Goal: Communication & Community: Answer question/provide support

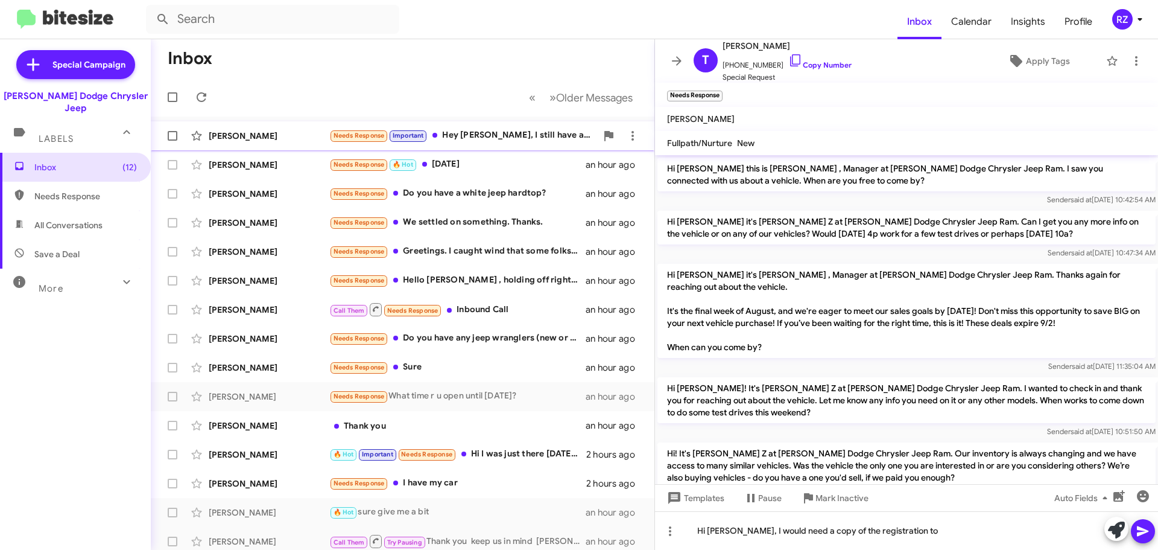
scroll to position [273, 0]
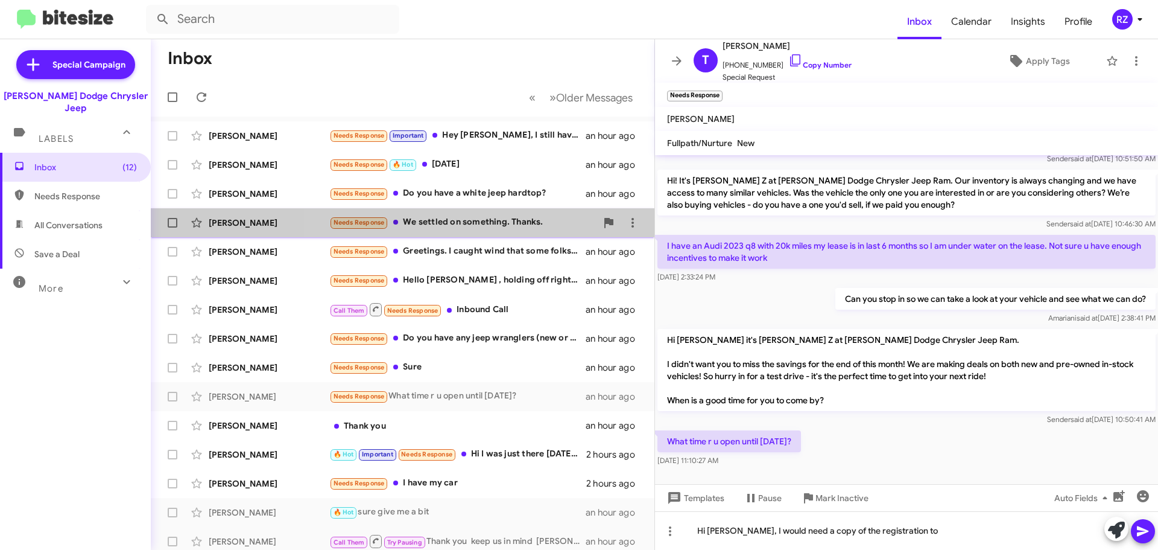
click at [486, 226] on div "Needs Response We settled on something. Thanks." at bounding box center [462, 222] width 267 height 14
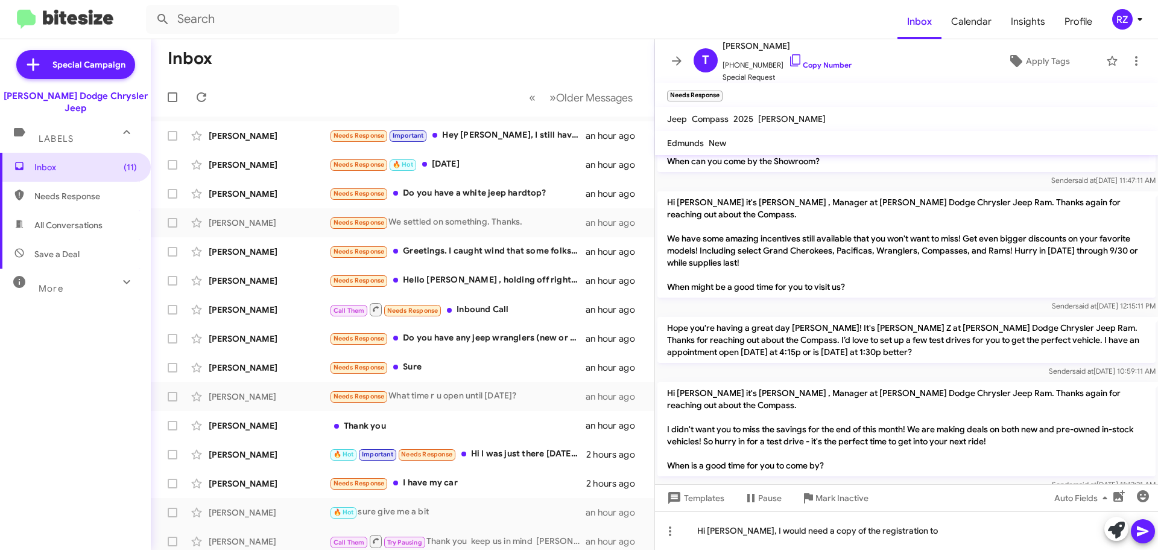
scroll to position [522, 0]
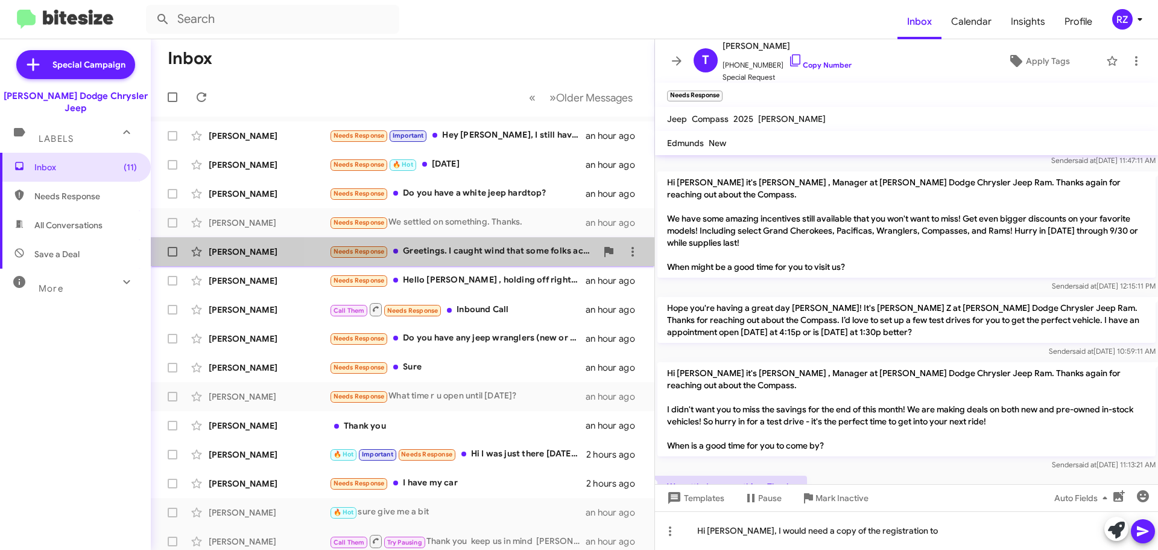
click at [498, 255] on div "Needs Response Greetings. I caught wind that some folks actually have equity in…" at bounding box center [462, 251] width 267 height 14
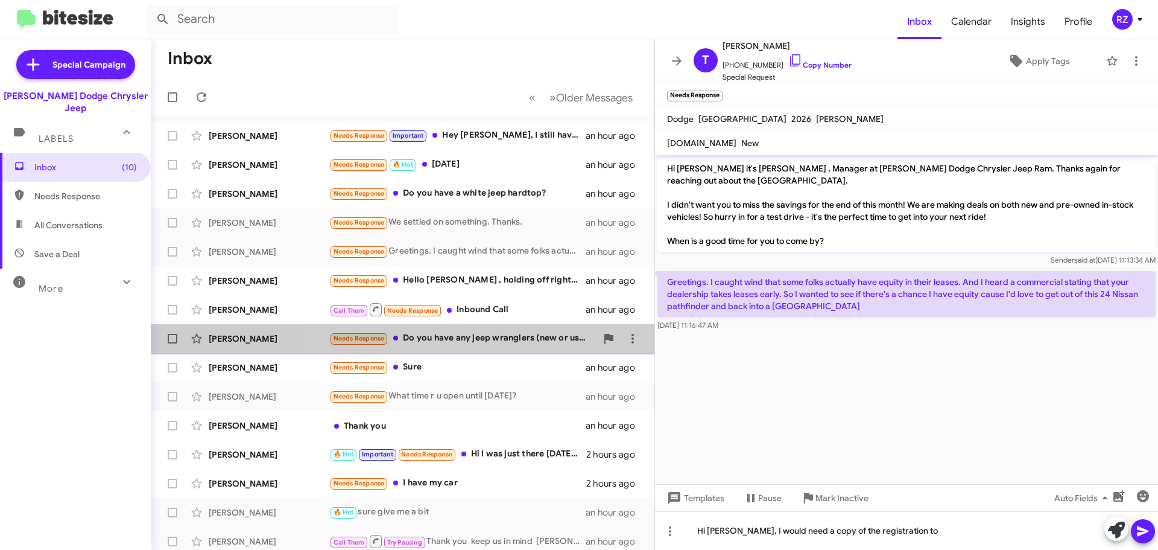
click at [497, 343] on div "Needs Response Do you have any jeep wranglers (new or used 1-2 years only) that…" at bounding box center [462, 338] width 267 height 14
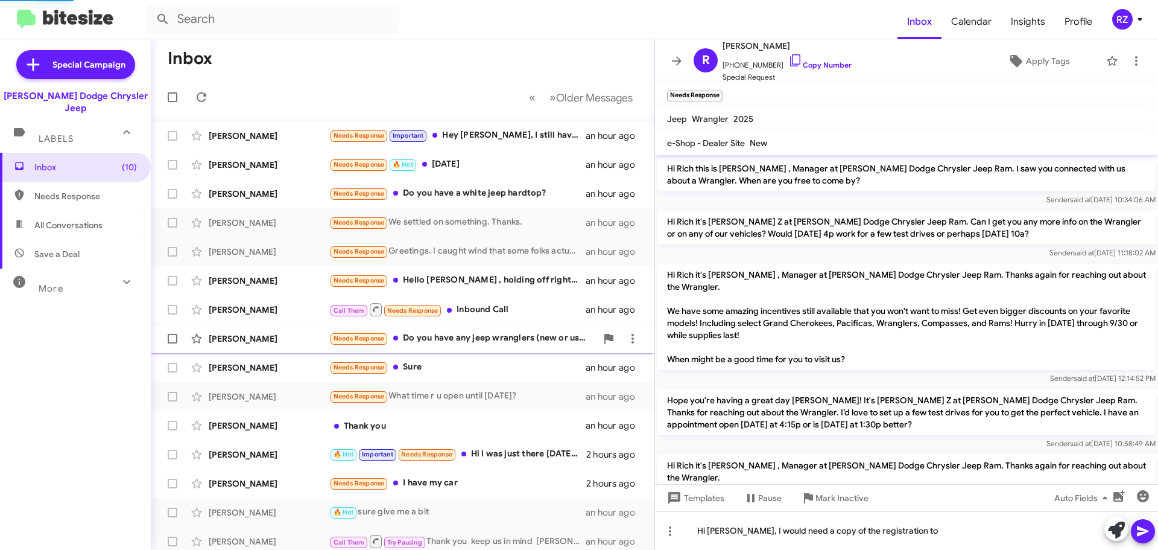
scroll to position [116, 0]
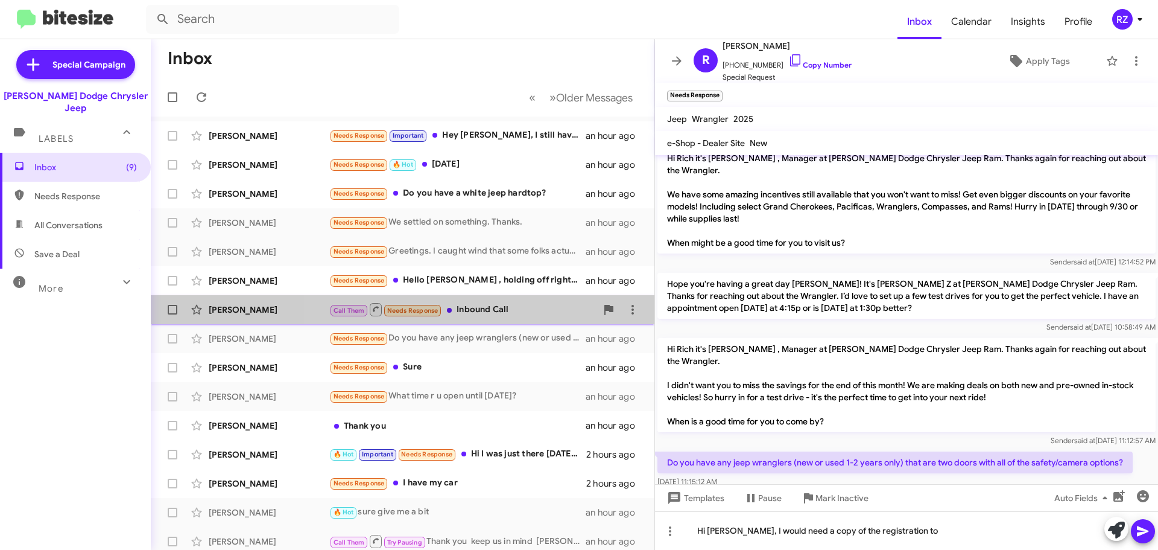
click at [522, 313] on div "Call Them Needs Response Inbound Call" at bounding box center [462, 309] width 267 height 15
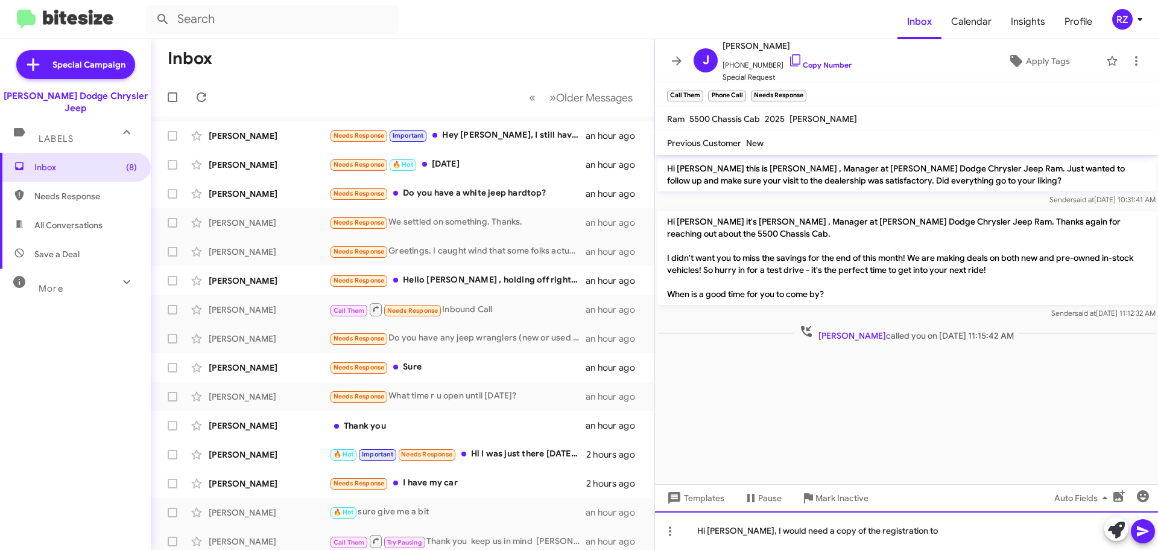
click at [819, 539] on div "Hi [PERSON_NAME], I would need a copy of the registration to" at bounding box center [906, 530] width 503 height 39
drag, startPoint x: 897, startPoint y: 536, endPoint x: 659, endPoint y: 551, distance: 238.2
click at [659, 549] on html "Inbox Calendar Insights Profile RZ Special Campaign [PERSON_NAME] Dodge Chrysle…" at bounding box center [579, 275] width 1158 height 550
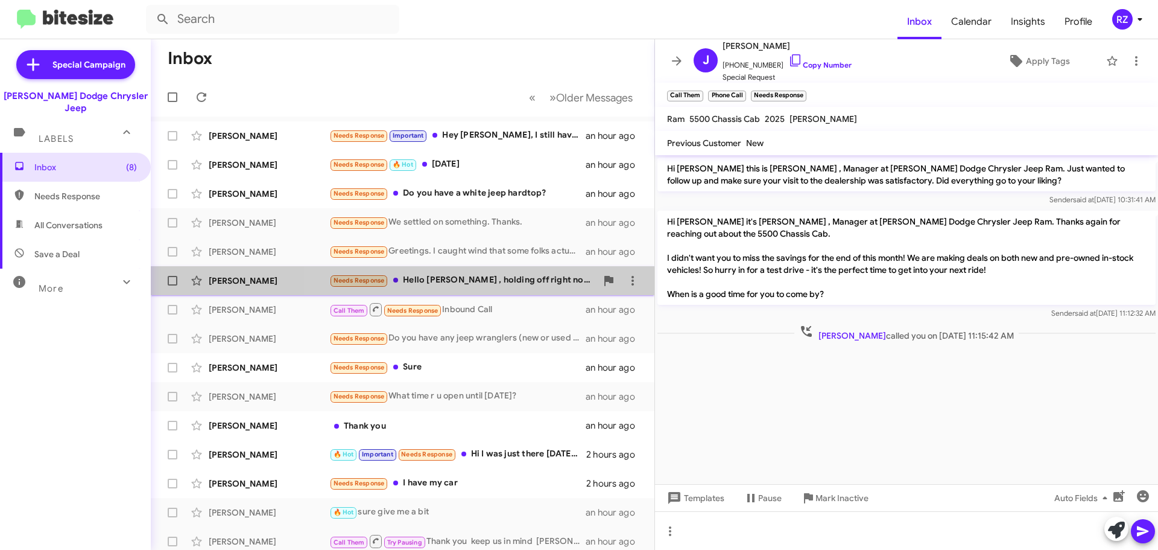
click at [501, 278] on div "Needs Response Hello [PERSON_NAME] , holding off right now . Thanks" at bounding box center [462, 280] width 267 height 14
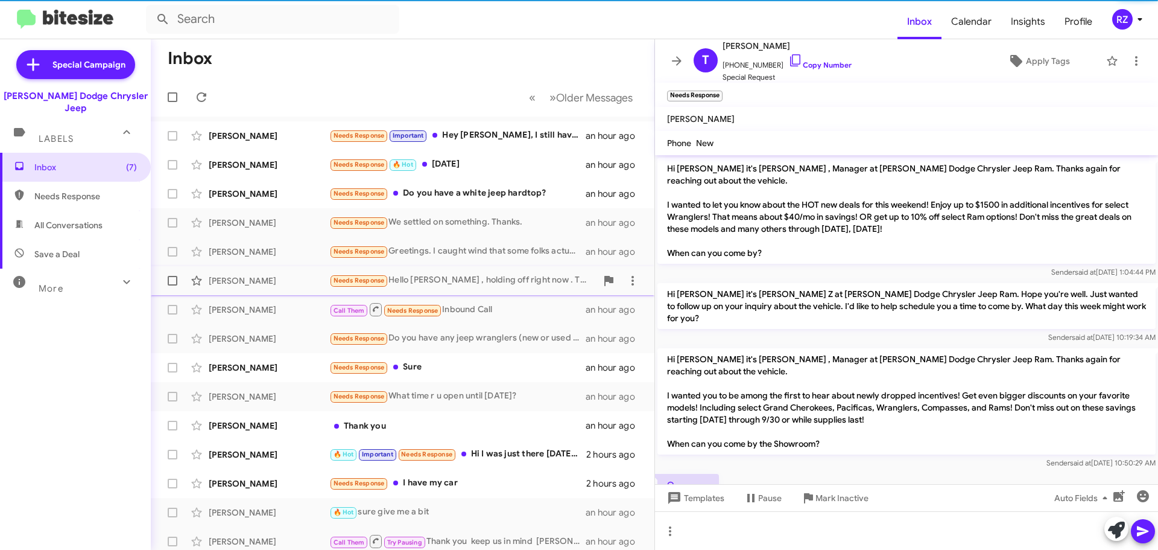
scroll to position [153, 0]
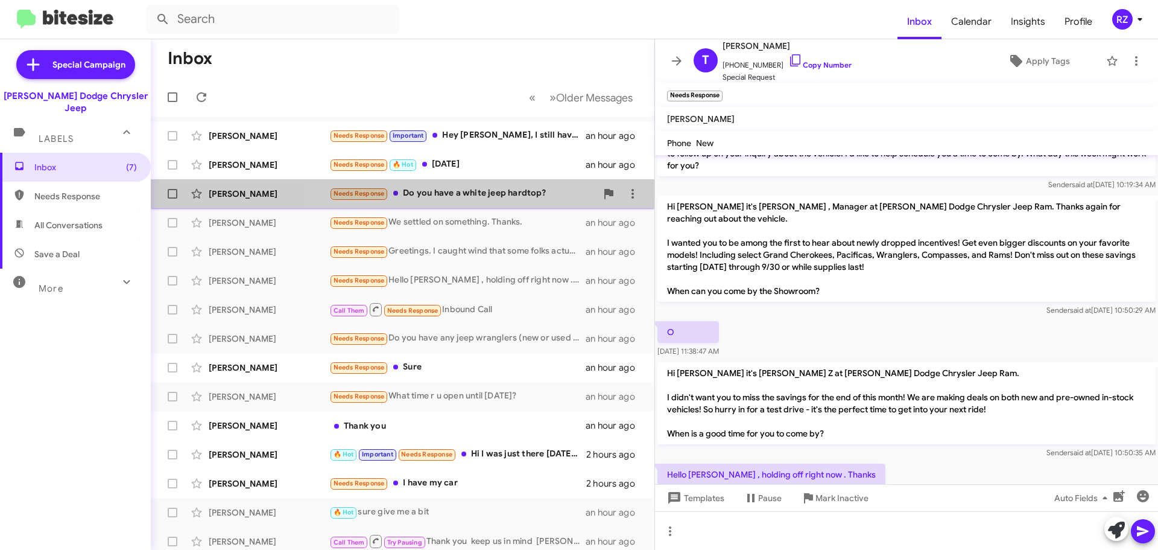
click at [495, 197] on div "Needs Response Do you have a white jeep hardtop?" at bounding box center [462, 193] width 267 height 14
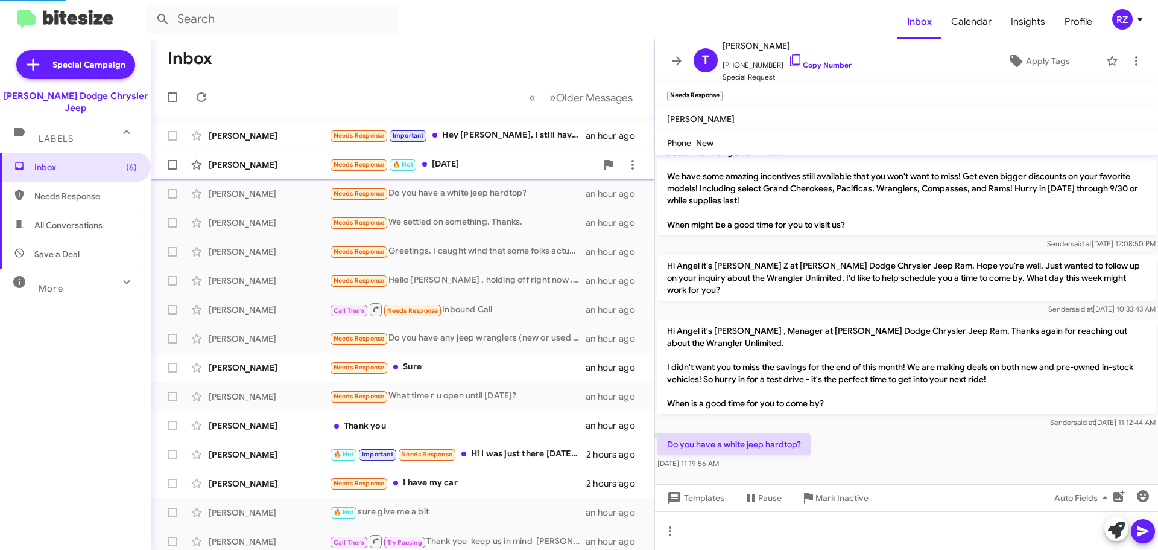
scroll to position [16, 0]
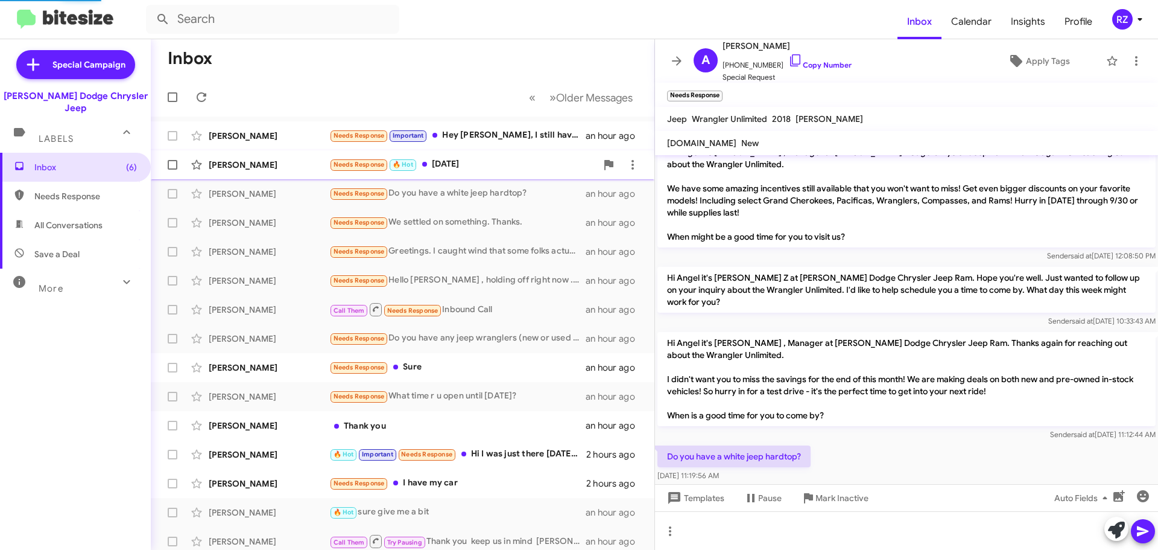
click at [511, 167] on div "Needs Response 🔥 Hot [DATE]" at bounding box center [462, 164] width 267 height 14
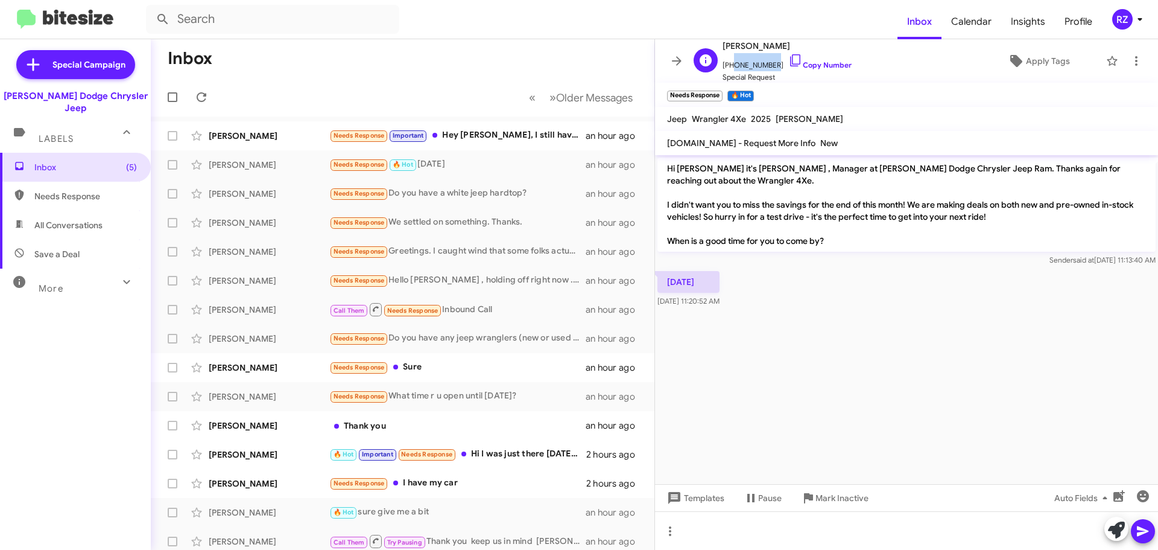
drag, startPoint x: 767, startPoint y: 64, endPoint x: 728, endPoint y: 66, distance: 38.7
click at [728, 66] on span "[PHONE_NUMBER] Copy Number" at bounding box center [787, 62] width 129 height 18
copy span "9737683998"
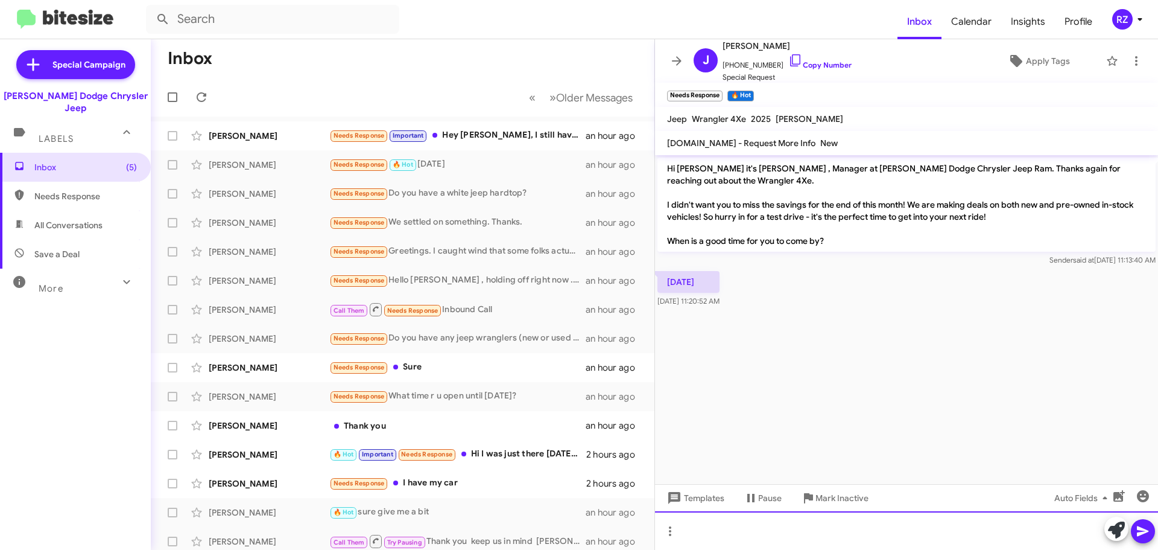
click at [725, 522] on div at bounding box center [906, 530] width 503 height 39
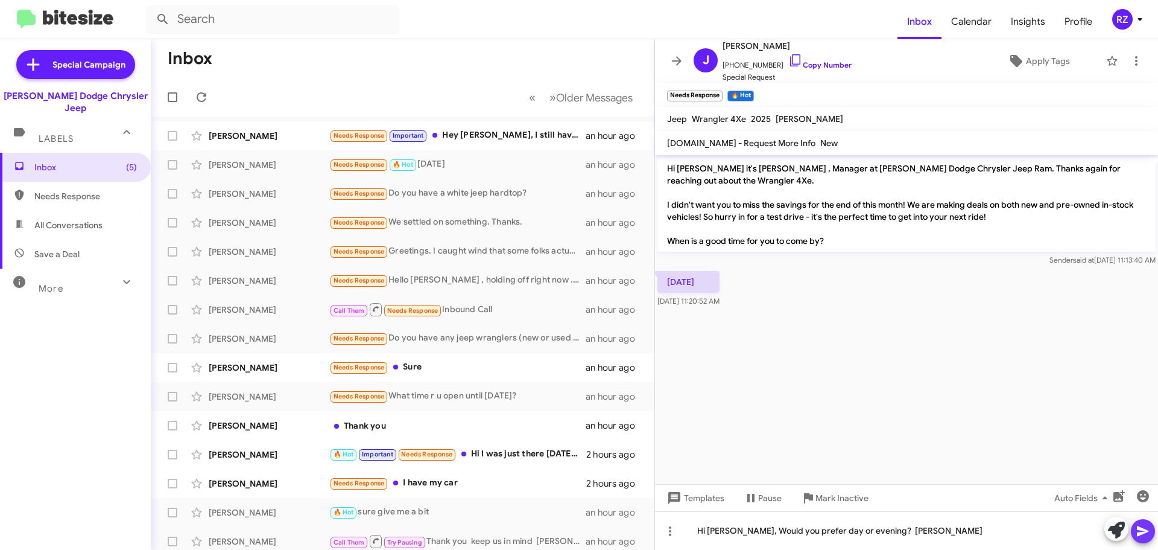
click at [1146, 527] on icon at bounding box center [1143, 531] width 14 height 14
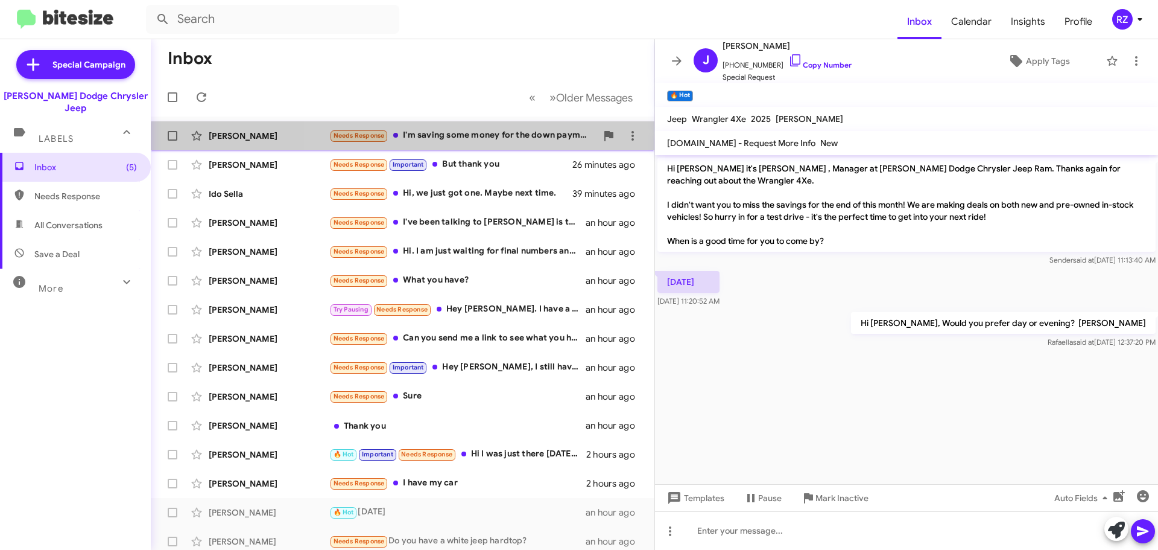
click at [509, 144] on div "[PERSON_NAME] Needs Response I'm saving some money for the down payment 5 minut…" at bounding box center [402, 136] width 484 height 24
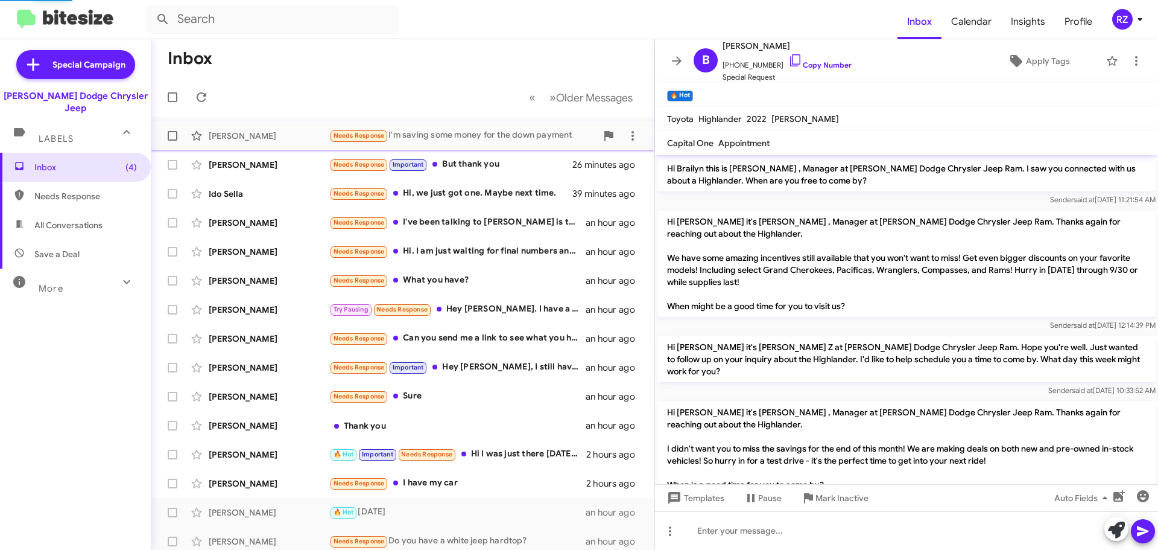
scroll to position [48, 0]
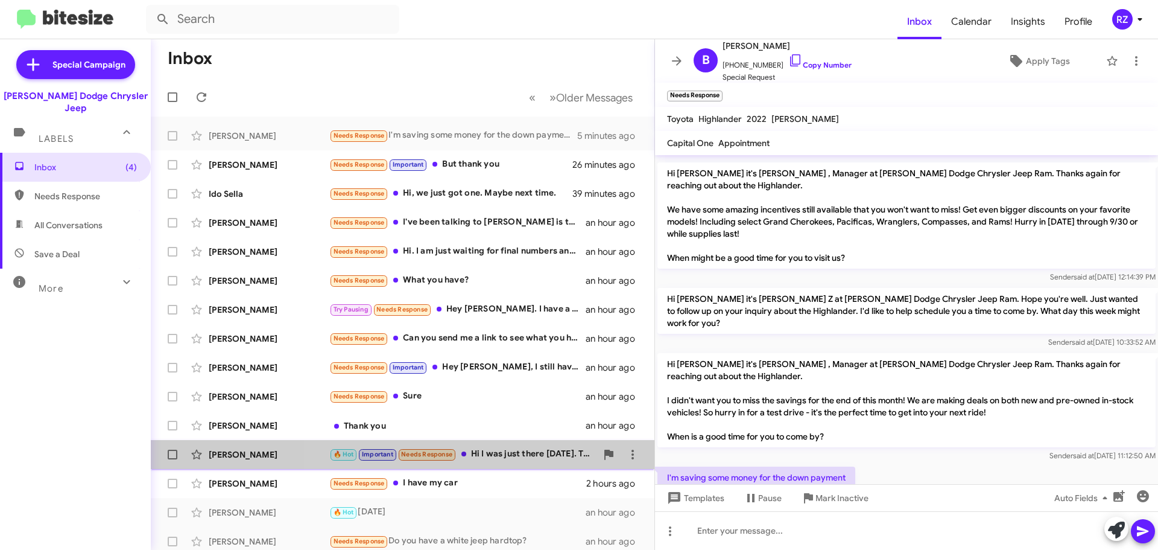
click at [516, 456] on div "🔥 Hot Important Needs Response Hi I was just there [DATE]. Thank you" at bounding box center [462, 454] width 267 height 14
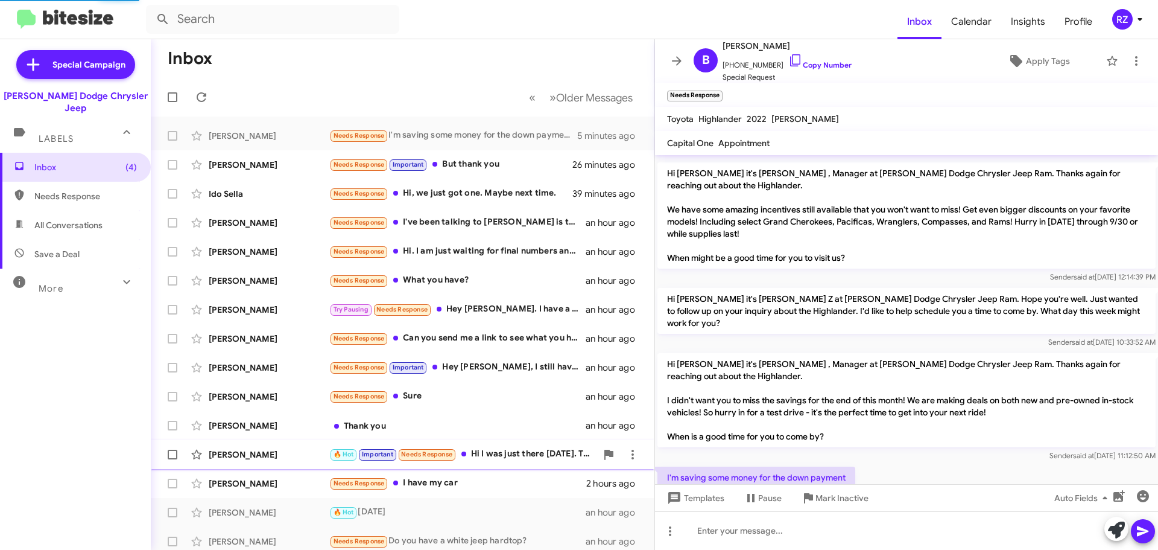
scroll to position [264, 0]
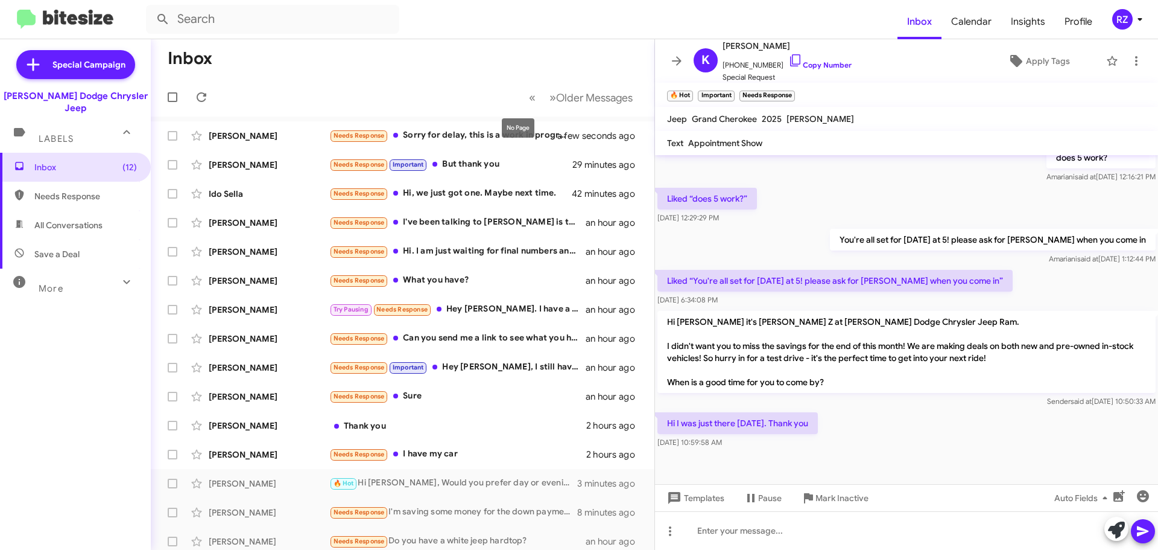
click at [505, 142] on mat-tooltip-component "No Page" at bounding box center [518, 128] width 49 height 36
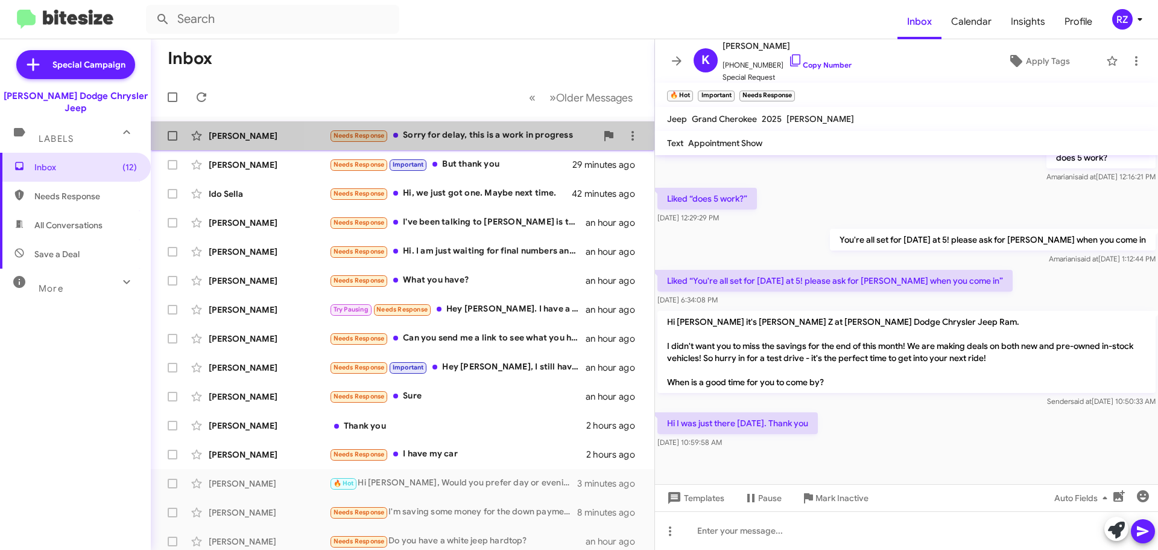
click at [481, 135] on div "Needs Response Sorry for delay, this is a work in progress" at bounding box center [462, 136] width 267 height 14
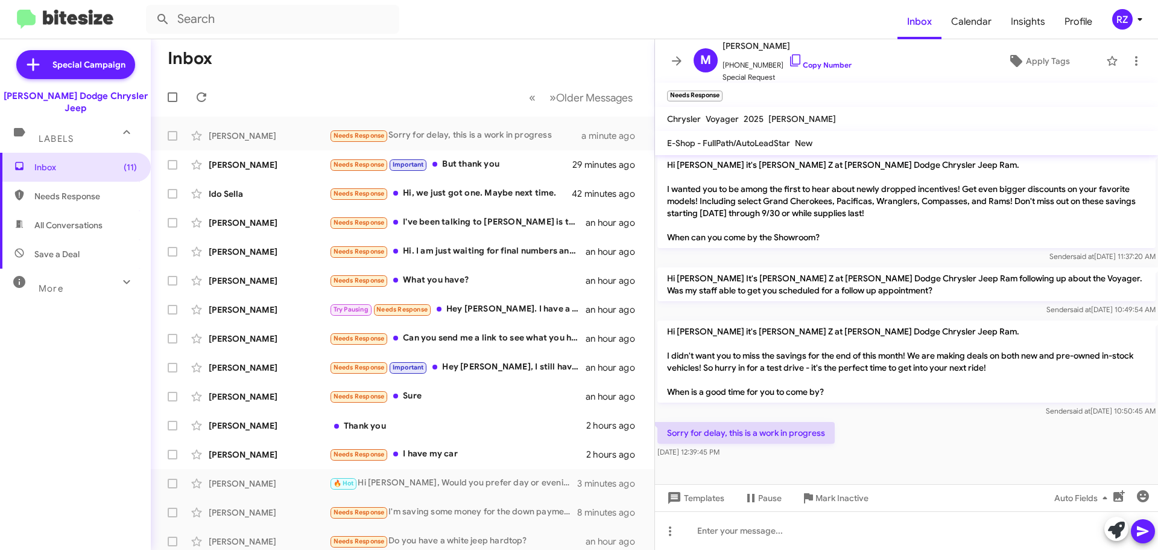
scroll to position [429, 0]
drag, startPoint x: 768, startPoint y: 66, endPoint x: 731, endPoint y: 68, distance: 36.8
click at [731, 68] on span "[PHONE_NUMBER] Copy Number" at bounding box center [787, 62] width 129 height 18
copy span "9737525652"
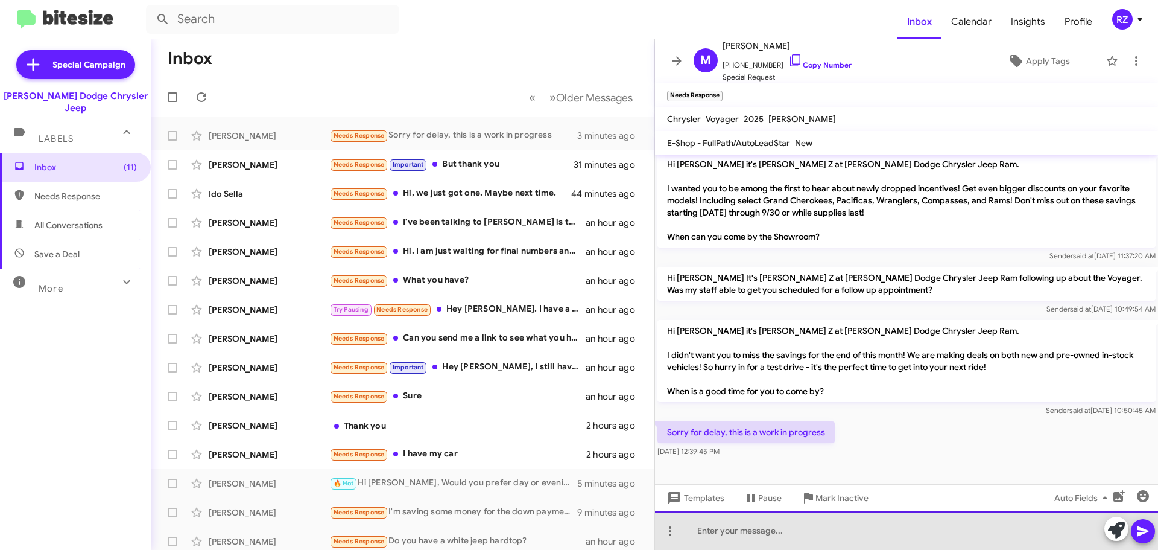
click at [716, 529] on div at bounding box center [906, 530] width 503 height 39
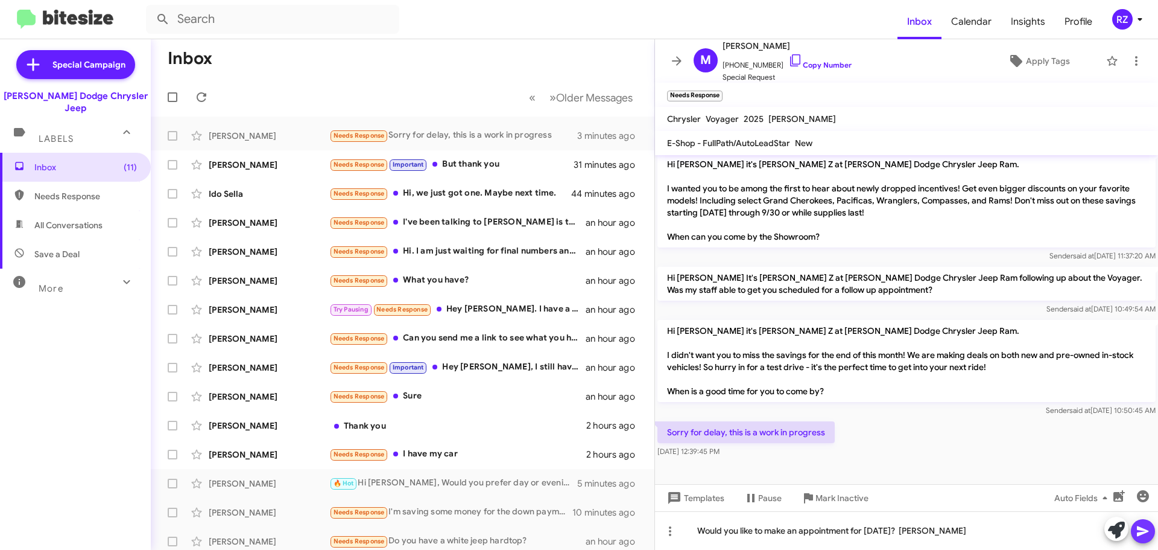
click at [1143, 529] on icon at bounding box center [1142, 531] width 11 height 10
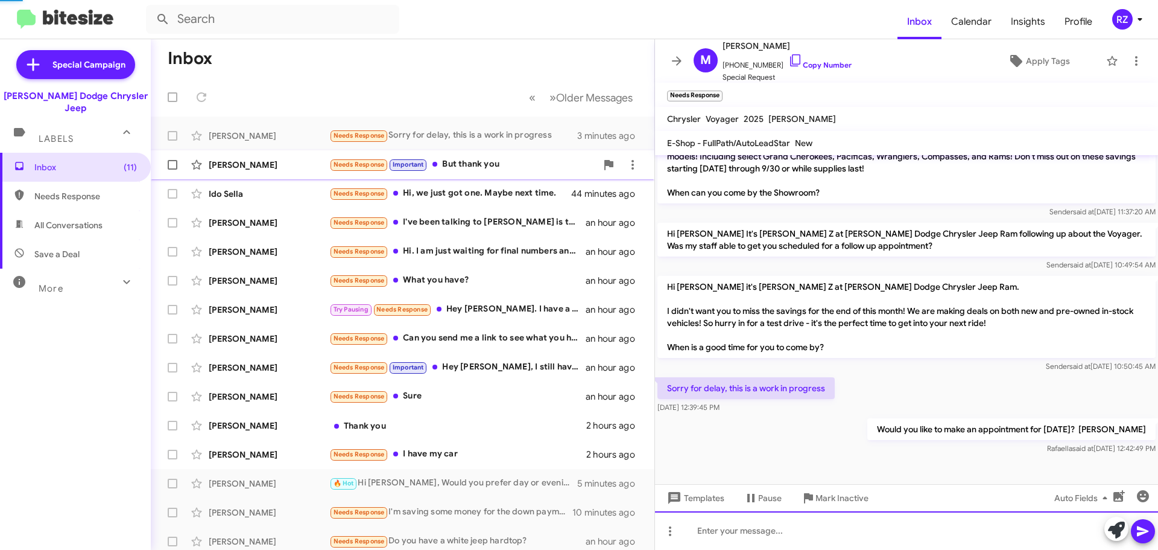
scroll to position [449, 0]
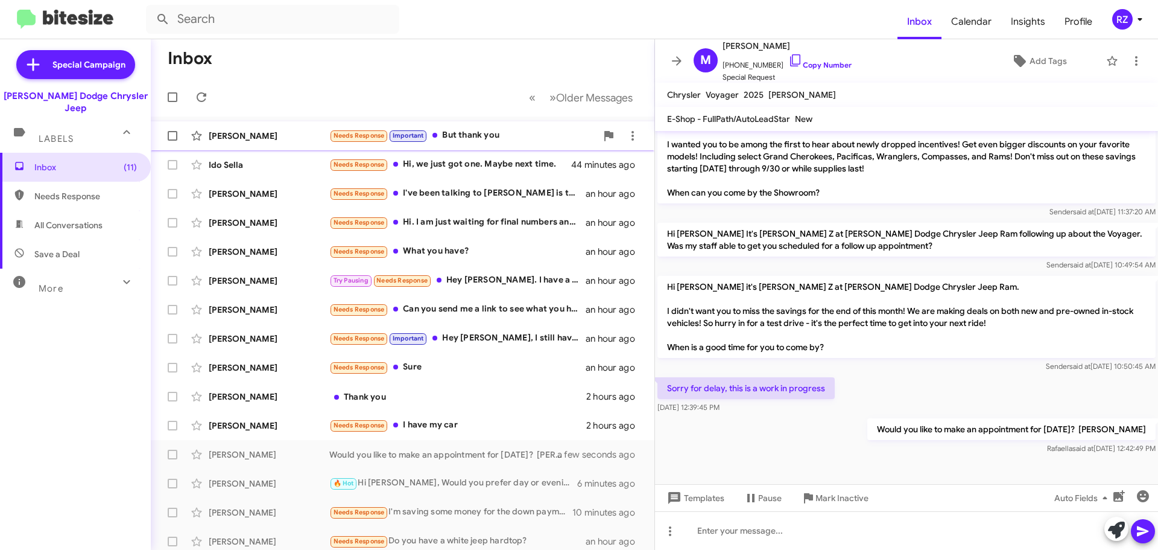
click at [535, 137] on div "Needs Response Important But thank you" at bounding box center [462, 136] width 267 height 14
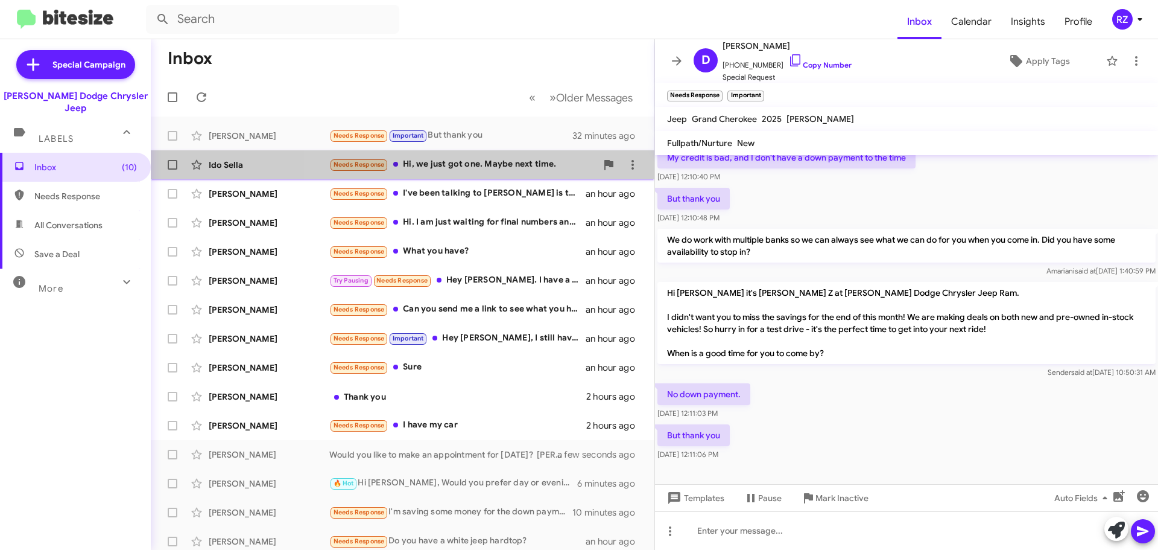
click at [516, 171] on div "Needs Response Hi, we just got one. Maybe next time." at bounding box center [462, 164] width 267 height 14
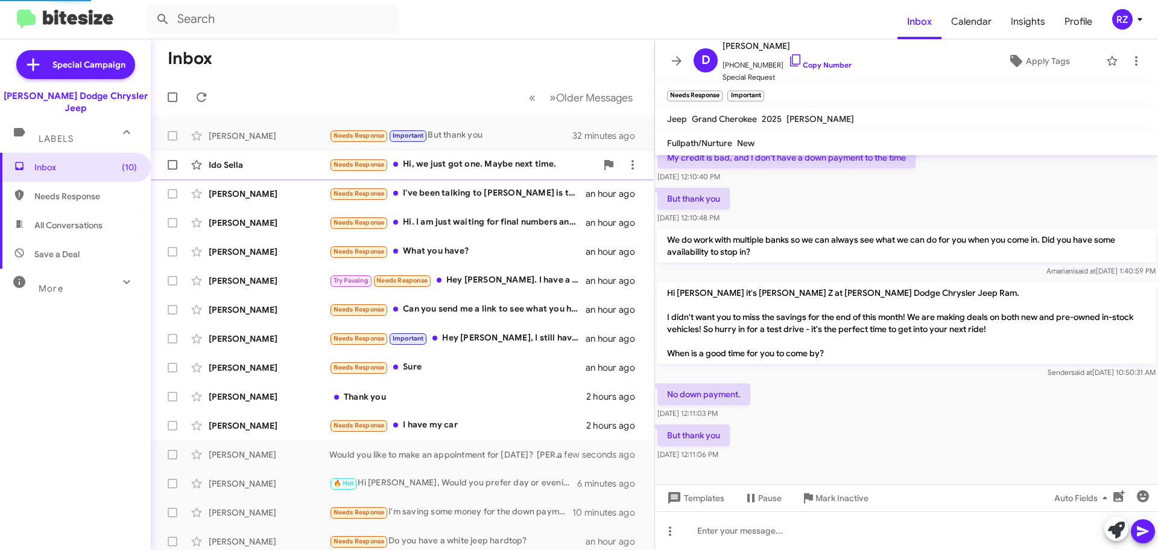
scroll to position [257, 0]
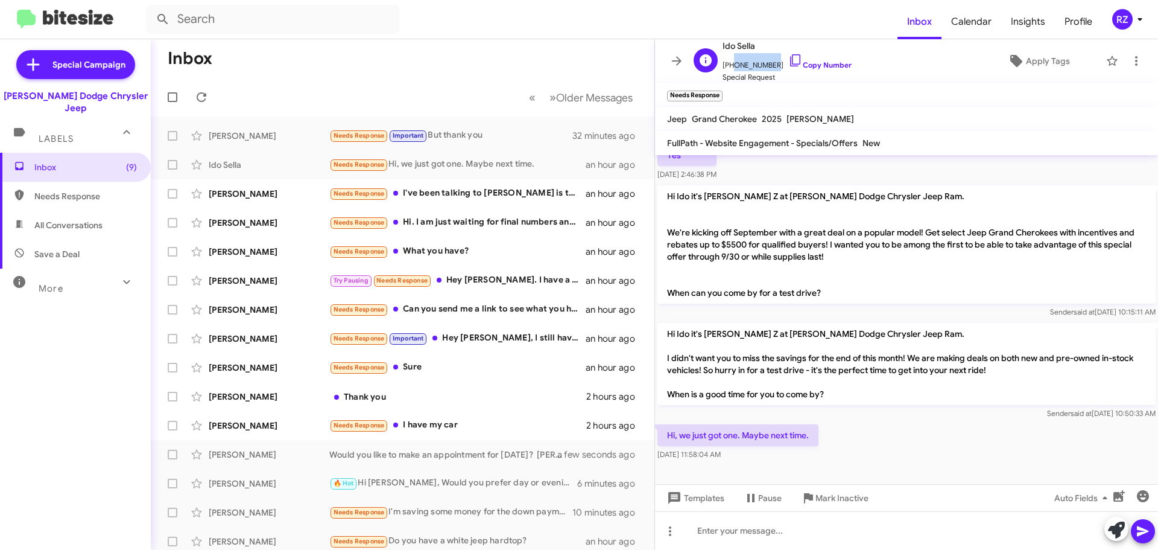
drag, startPoint x: 766, startPoint y: 63, endPoint x: 731, endPoint y: 70, distance: 36.2
click at [731, 70] on span "[PHONE_NUMBER] Copy Number" at bounding box center [787, 62] width 129 height 18
copy span "9174491892"
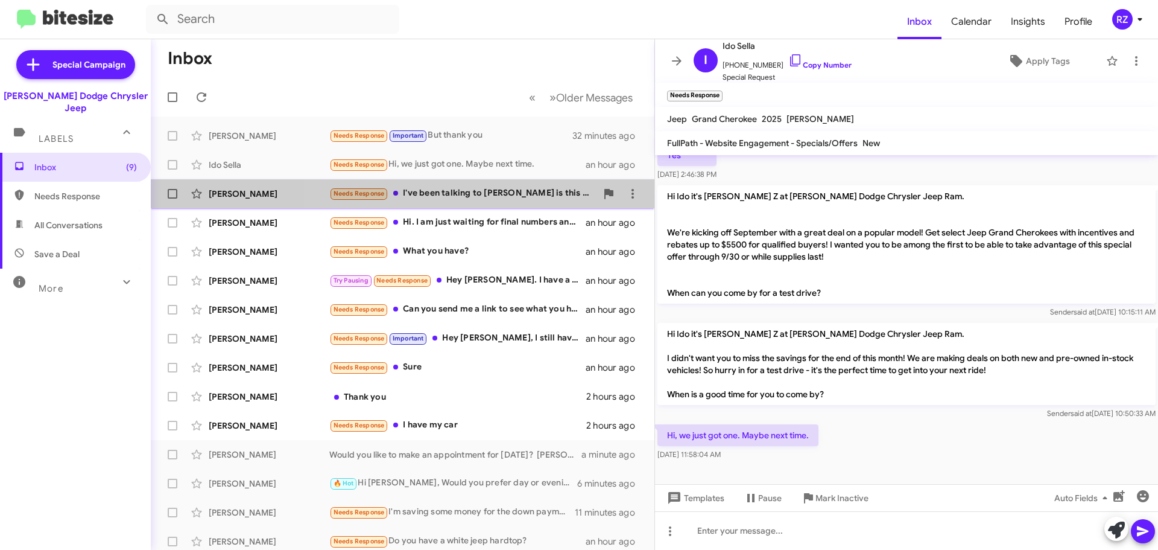
click at [503, 197] on div "Needs Response I've been talking to [PERSON_NAME] is this the same place" at bounding box center [462, 193] width 267 height 14
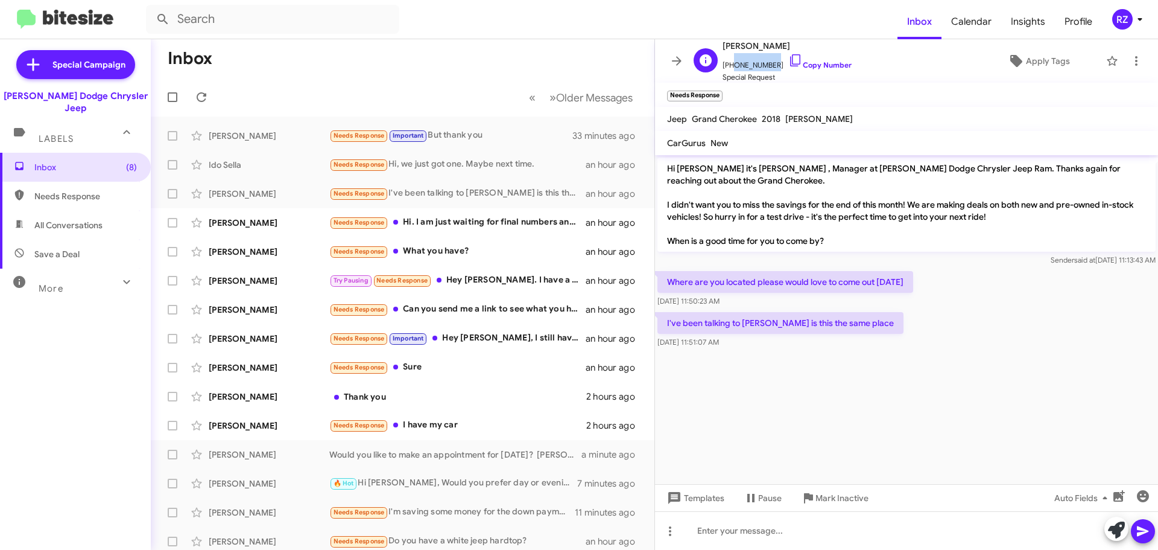
drag, startPoint x: 769, startPoint y: 65, endPoint x: 731, endPoint y: 63, distance: 38.1
click at [731, 63] on span "[PHONE_NUMBER] Copy Number" at bounding box center [787, 62] width 129 height 18
copy span "3476305685"
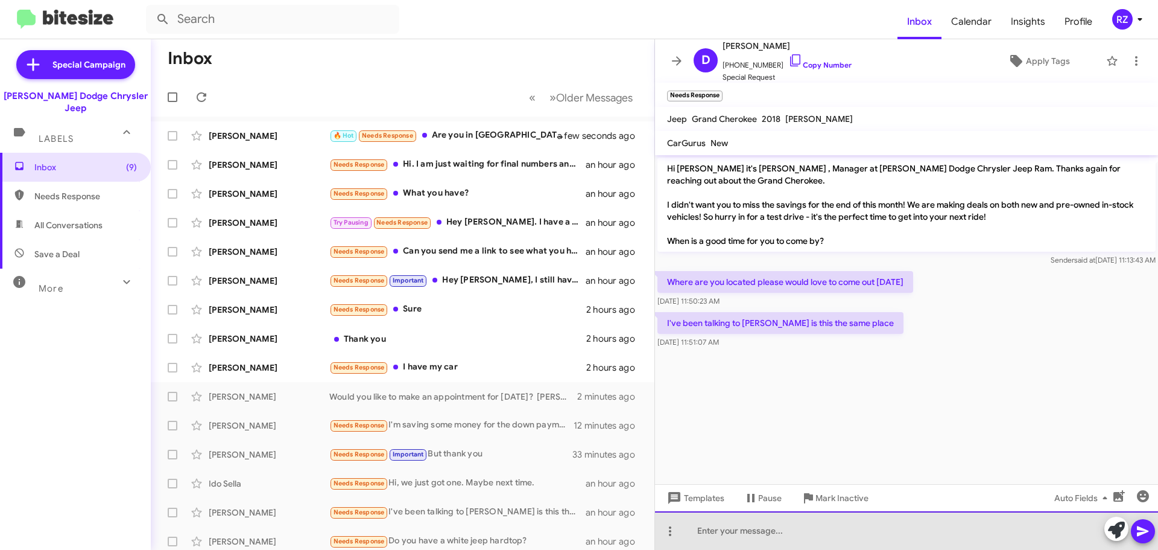
click at [735, 533] on div at bounding box center [906, 530] width 503 height 39
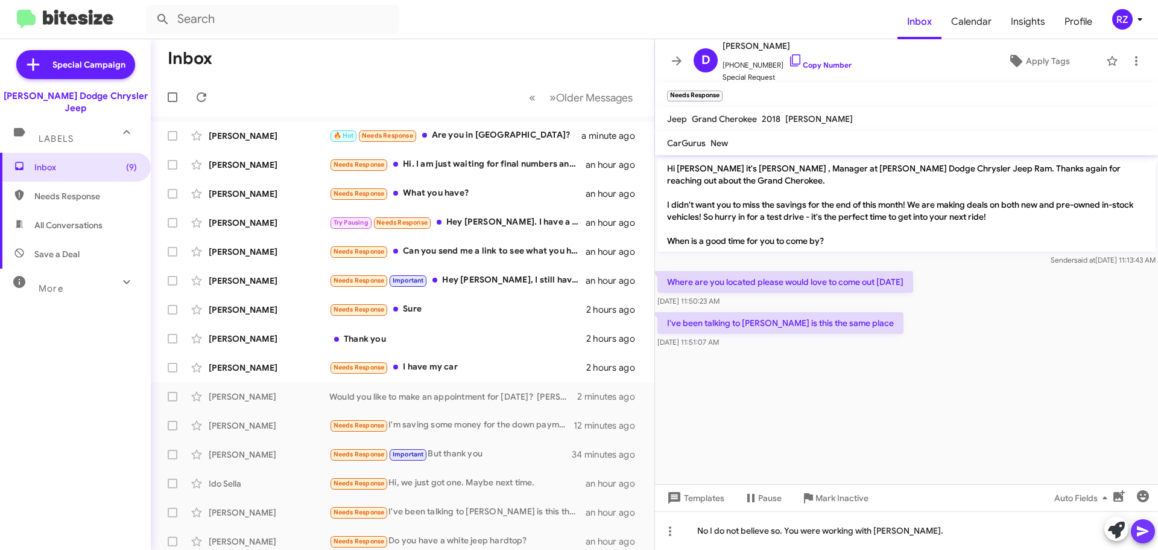
click at [1142, 527] on icon at bounding box center [1143, 531] width 14 height 14
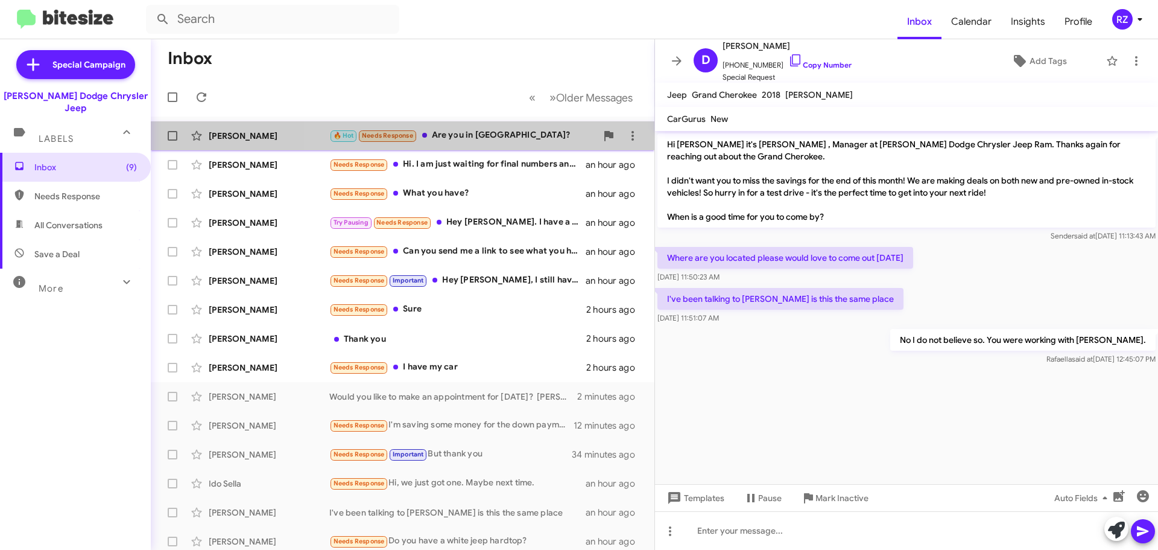
click at [547, 138] on div "🔥 Hot Needs Response Are you in [GEOGRAPHIC_DATA]?" at bounding box center [462, 136] width 267 height 14
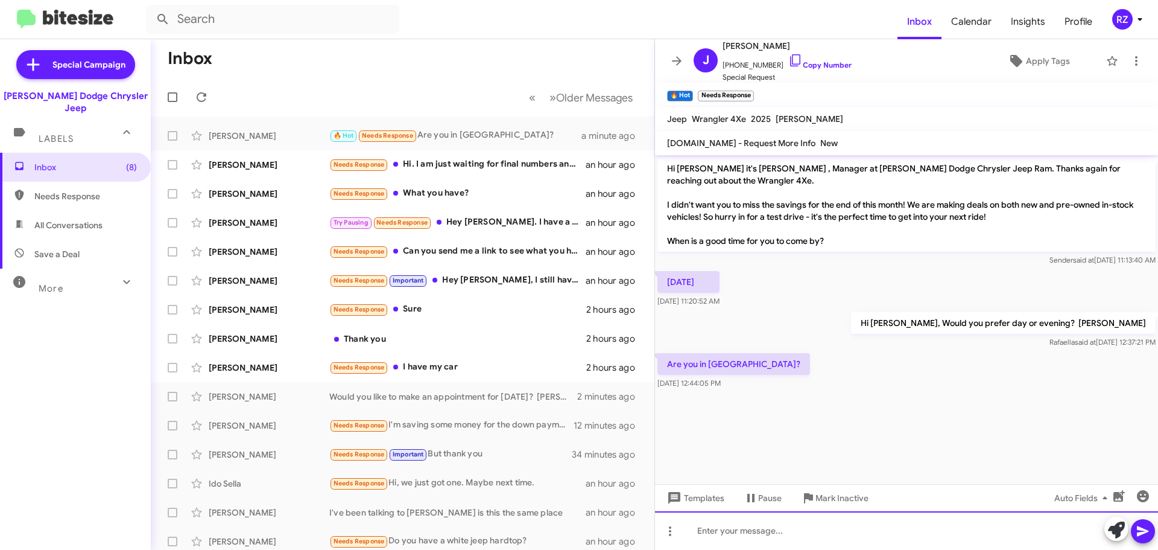
click at [713, 529] on div at bounding box center [906, 530] width 503 height 39
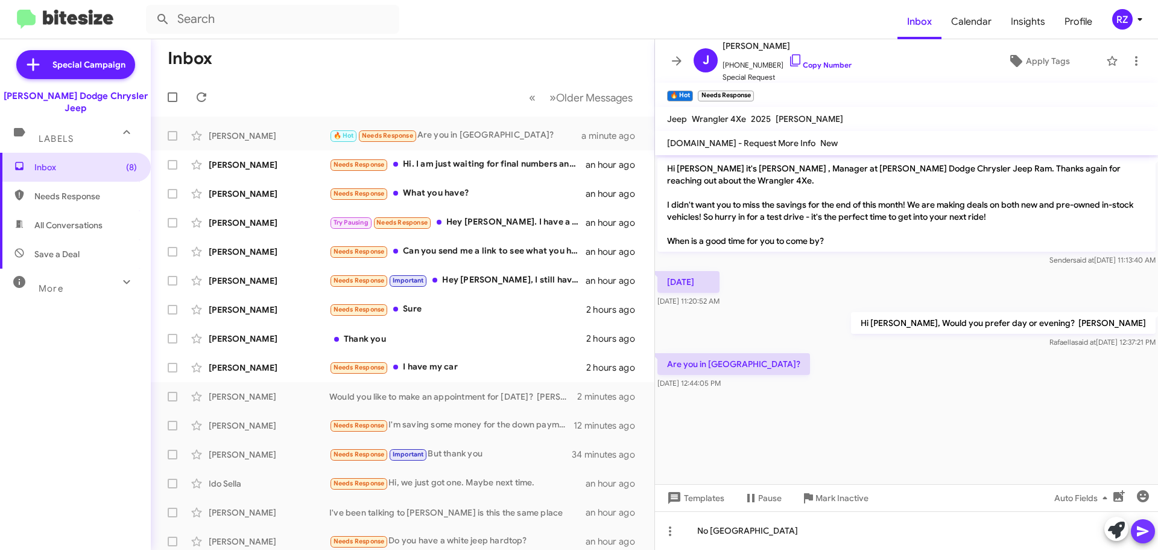
click at [1140, 535] on icon at bounding box center [1143, 531] width 14 height 14
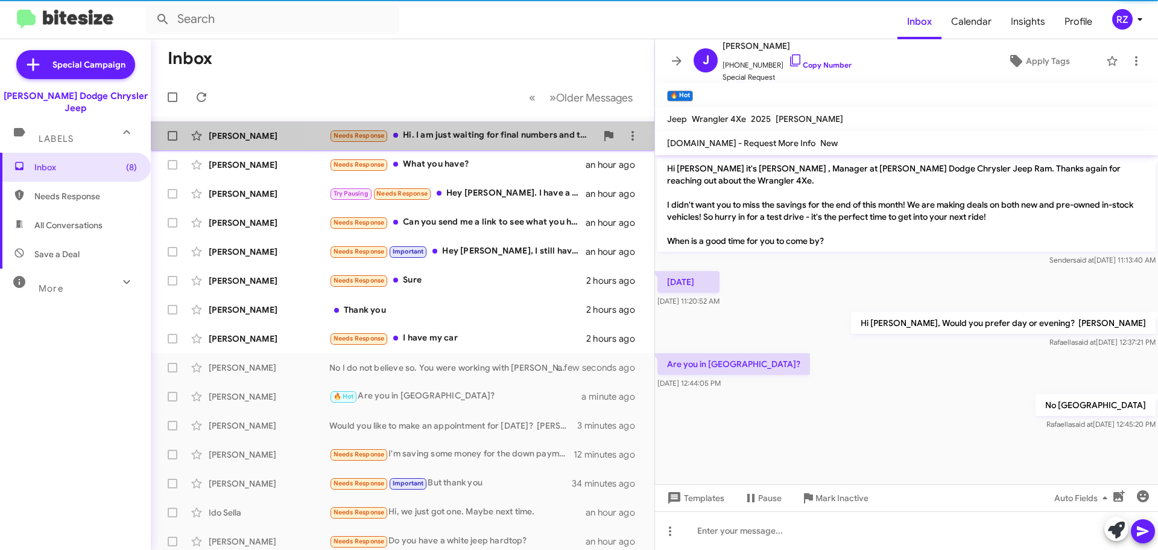
click at [500, 138] on div "Needs Response Hi. I am just waiting for final numbers and then will make a pur…" at bounding box center [462, 136] width 267 height 14
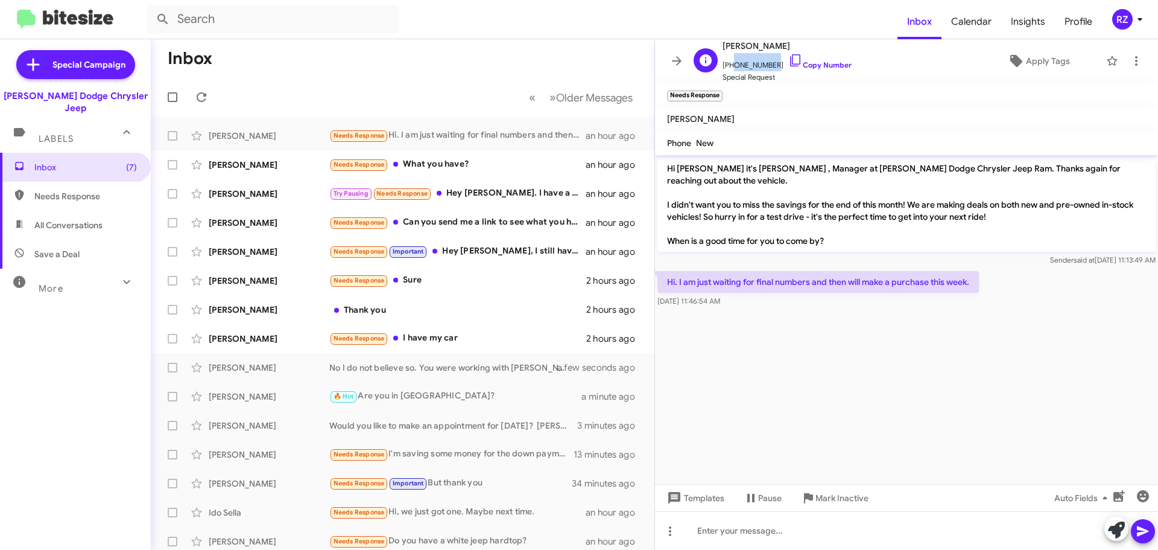
drag, startPoint x: 768, startPoint y: 62, endPoint x: 731, endPoint y: 69, distance: 37.4
click at [731, 69] on span "[PHONE_NUMBER] Copy Number" at bounding box center [787, 62] width 129 height 18
copy span "6092130720"
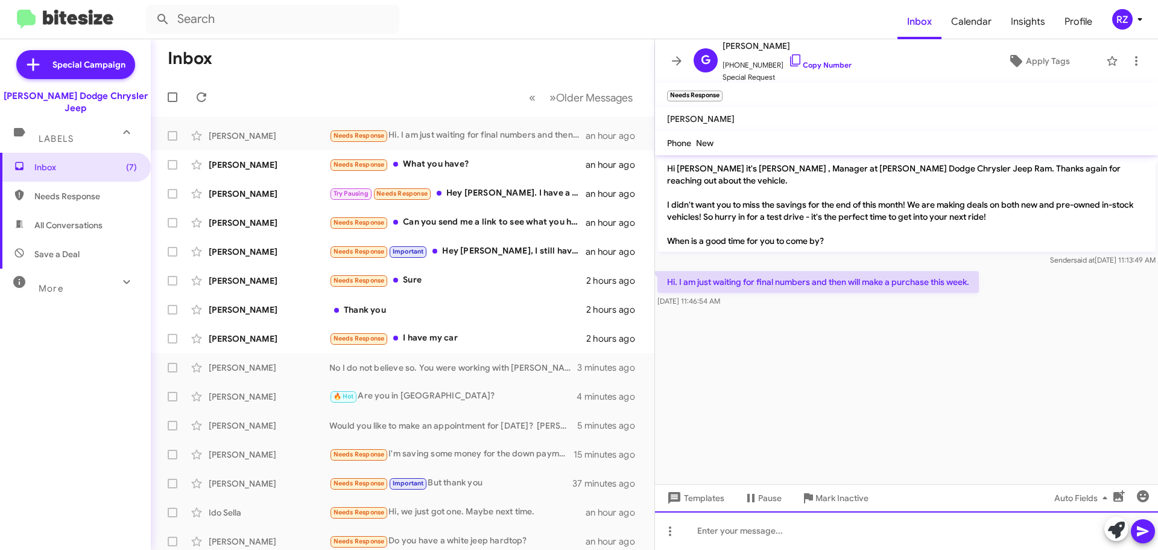
click at [760, 542] on div at bounding box center [906, 530] width 503 height 39
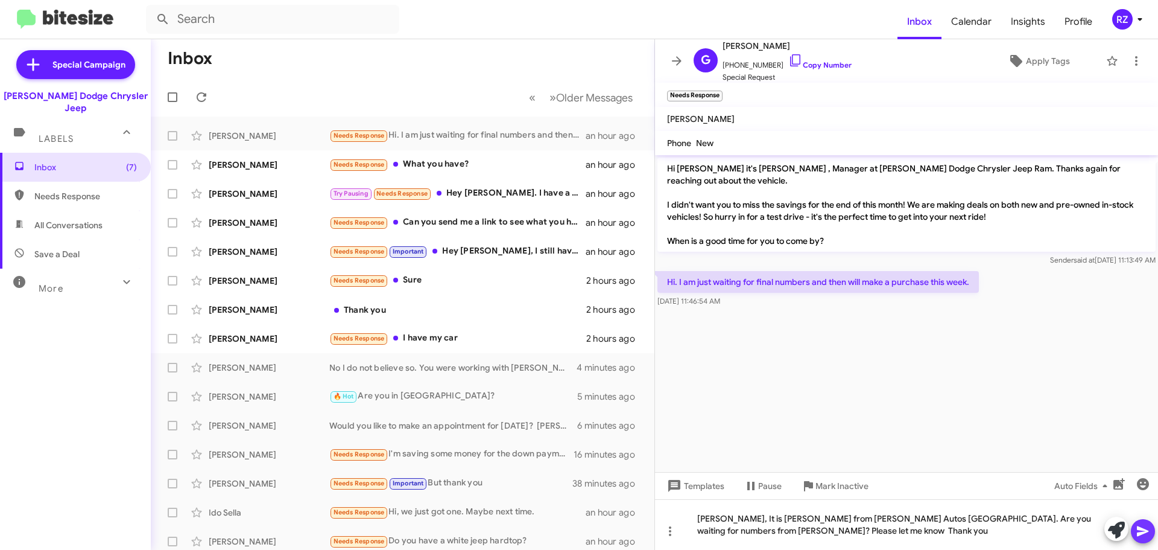
click at [1137, 527] on icon at bounding box center [1143, 531] width 14 height 14
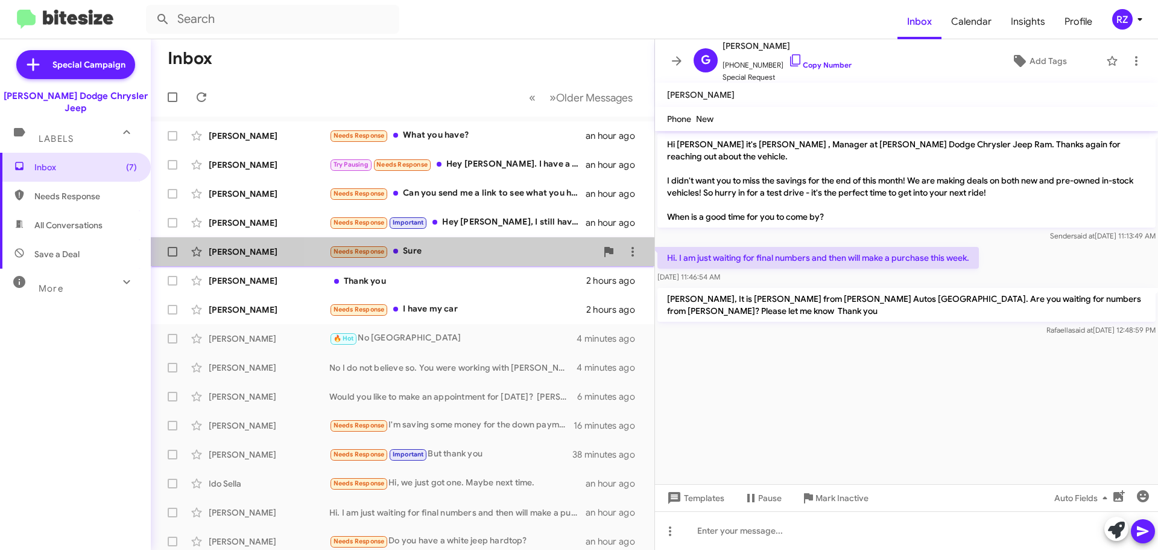
click at [440, 250] on div "Needs Response Sure" at bounding box center [462, 251] width 267 height 14
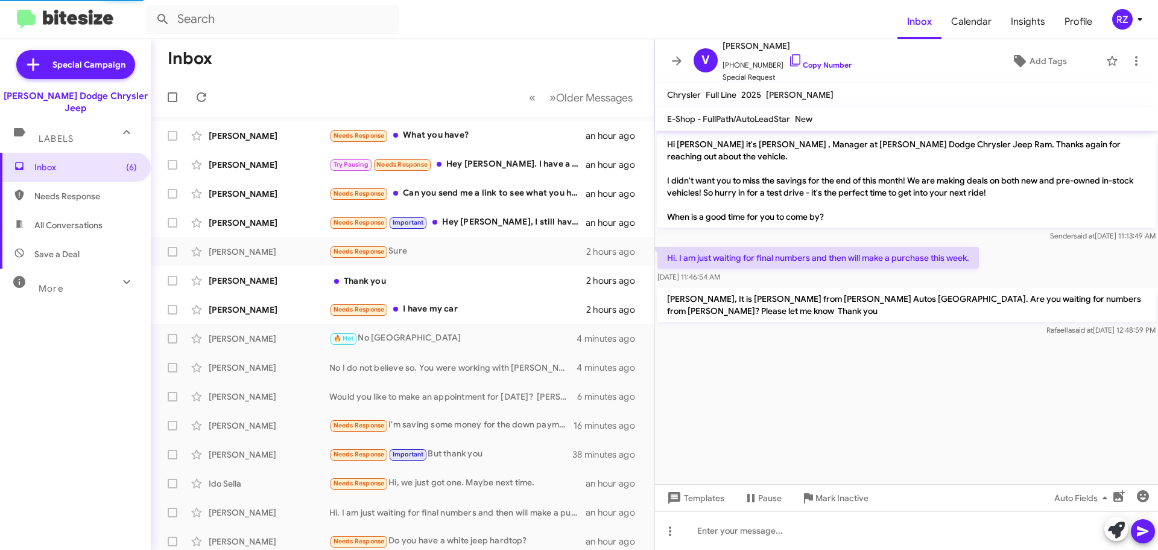
scroll to position [28, 0]
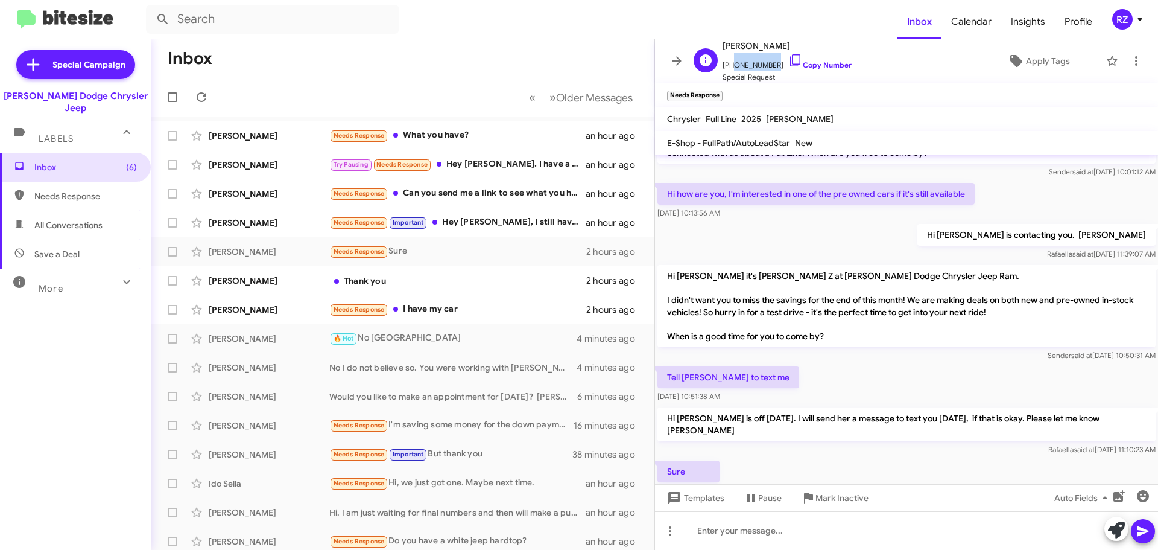
drag, startPoint x: 769, startPoint y: 65, endPoint x: 731, endPoint y: 66, distance: 38.6
click at [731, 66] on span "[PHONE_NUMBER] Copy Number" at bounding box center [787, 62] width 129 height 18
copy span "3476077245"
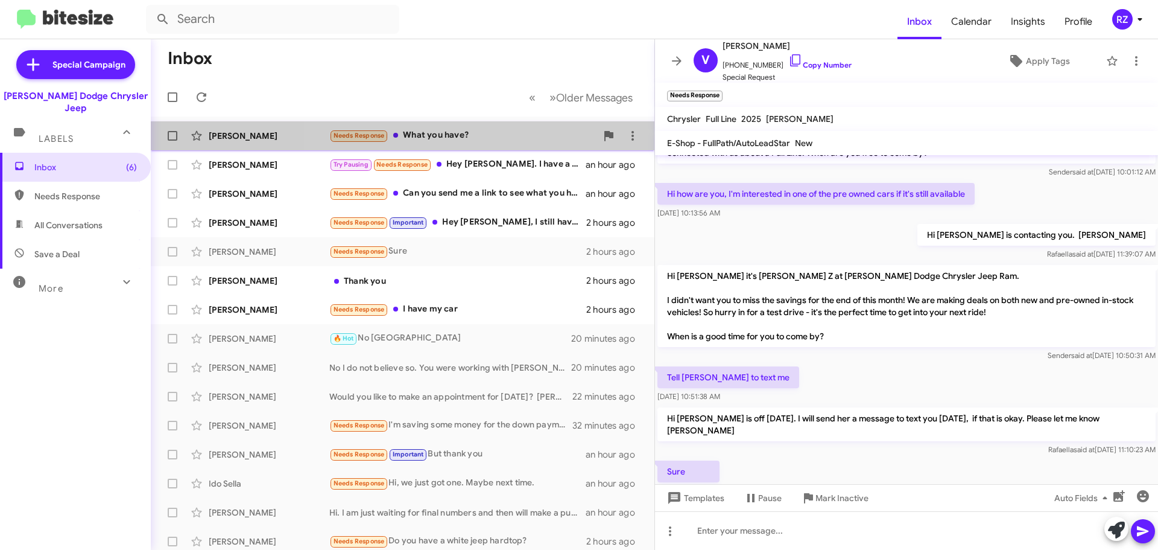
click at [502, 140] on div "Needs Response What you have?" at bounding box center [462, 136] width 267 height 14
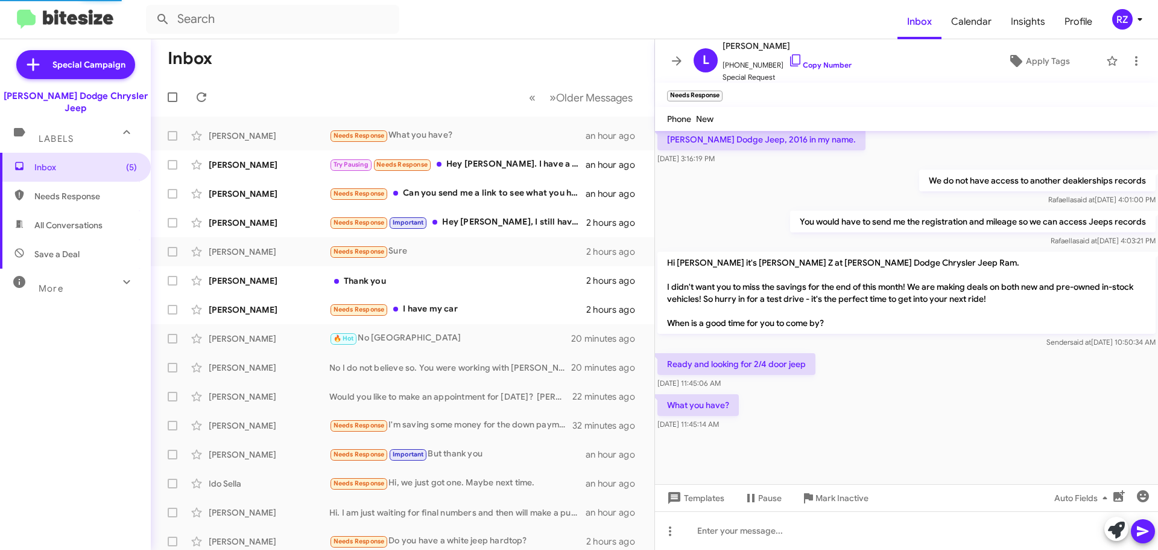
scroll to position [480, 0]
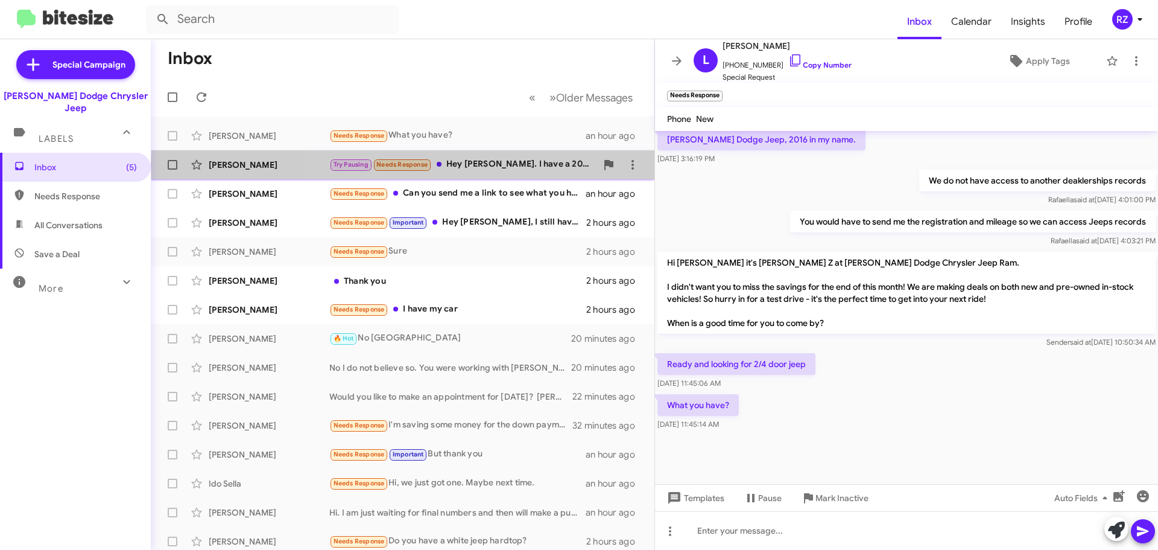
click at [572, 164] on div "Try Pausing Needs Response Hey [PERSON_NAME]. I have a 2022 Rubicon lease which…" at bounding box center [462, 164] width 267 height 14
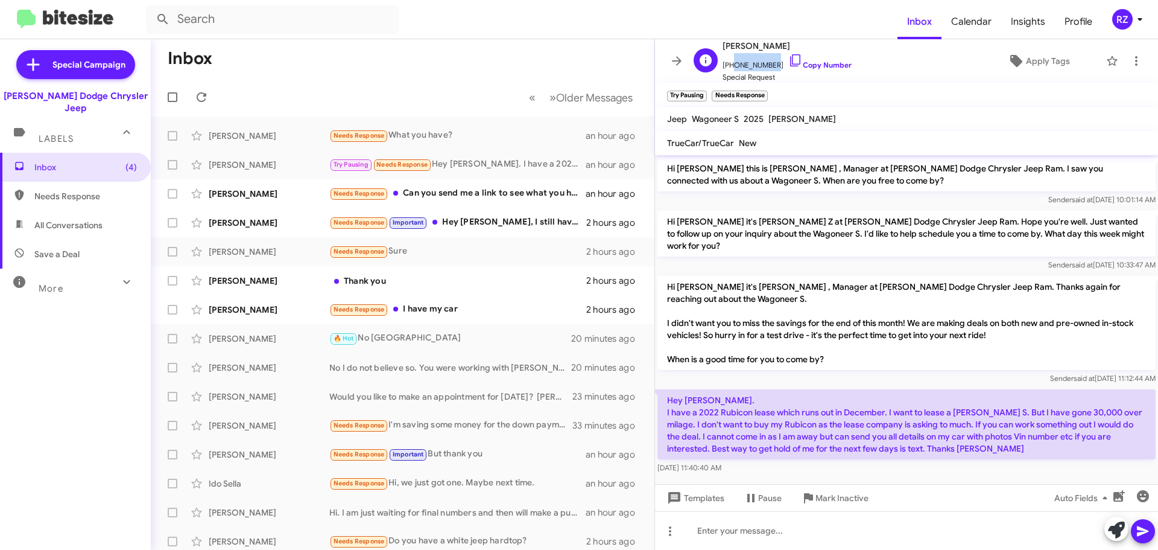
drag, startPoint x: 768, startPoint y: 66, endPoint x: 730, endPoint y: 66, distance: 38.0
click at [730, 66] on span "[PHONE_NUMBER] Copy Number" at bounding box center [787, 62] width 129 height 18
copy span "8602271319"
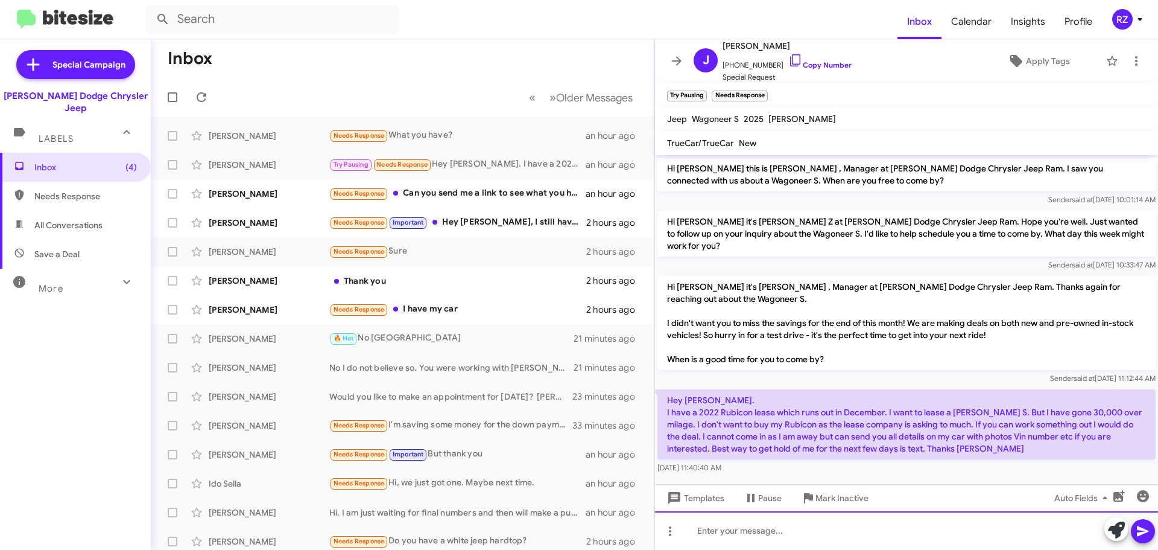
click at [740, 541] on div at bounding box center [906, 530] width 503 height 39
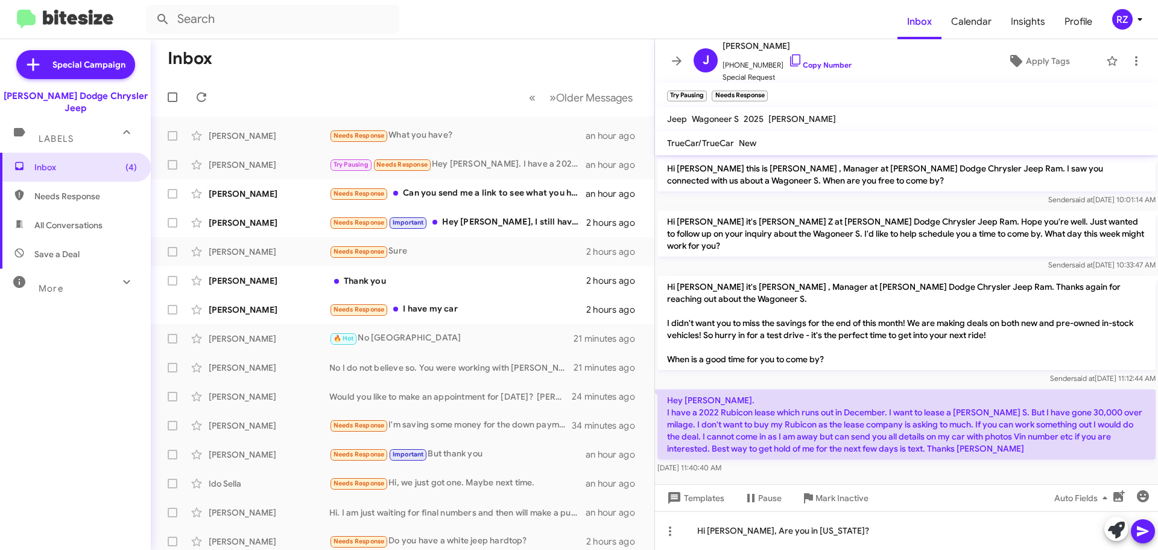
click at [1143, 534] on icon at bounding box center [1143, 531] width 14 height 14
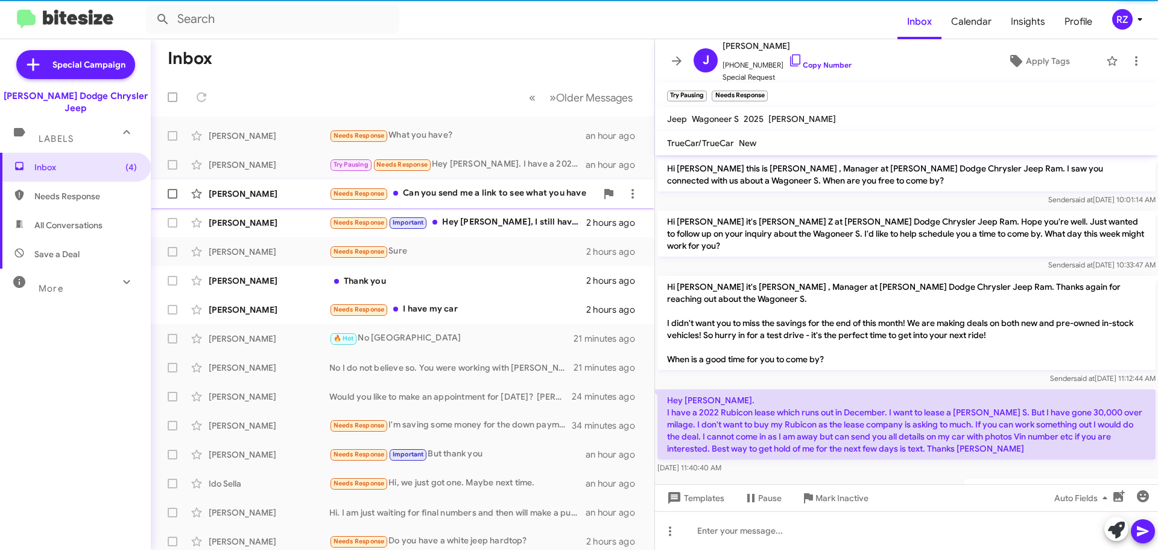
scroll to position [24, 0]
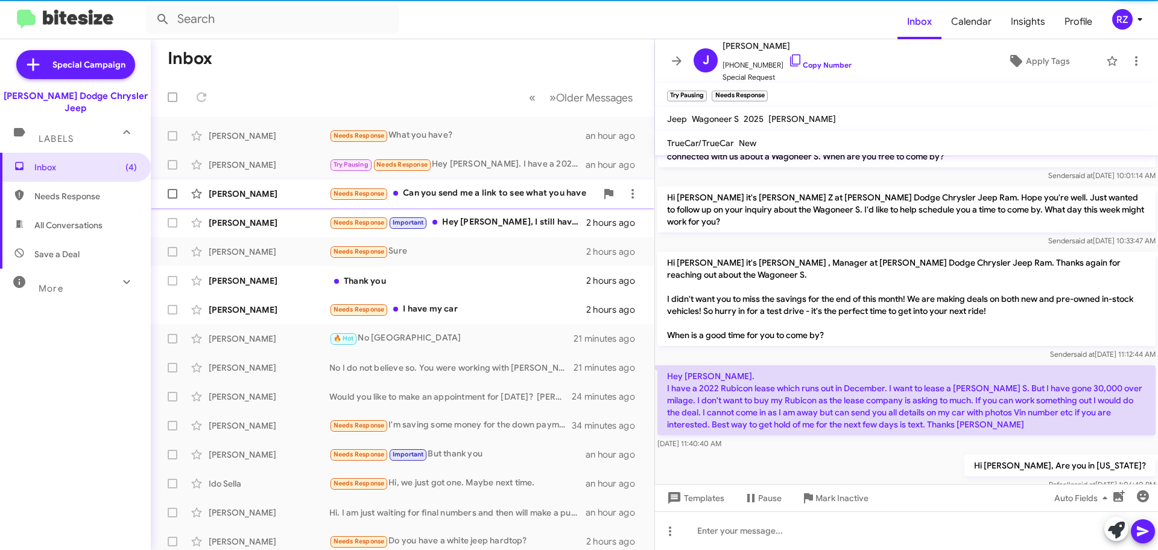
click at [443, 199] on div "Needs Response Can you send me a link to see what you have" at bounding box center [462, 193] width 267 height 14
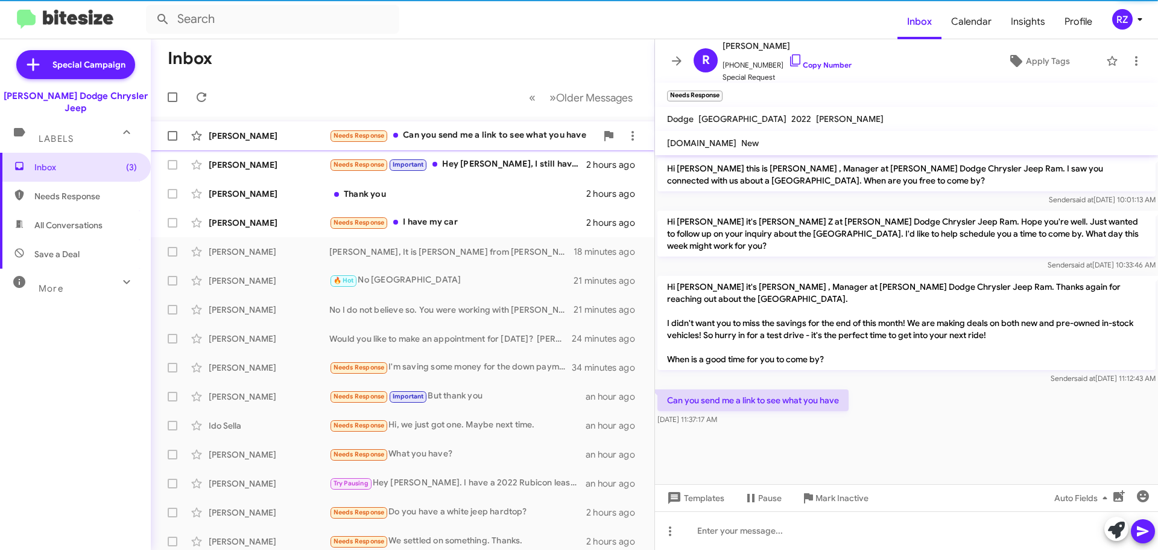
click at [469, 136] on div "Needs Response Can you send me a link to see what you have" at bounding box center [462, 136] width 267 height 14
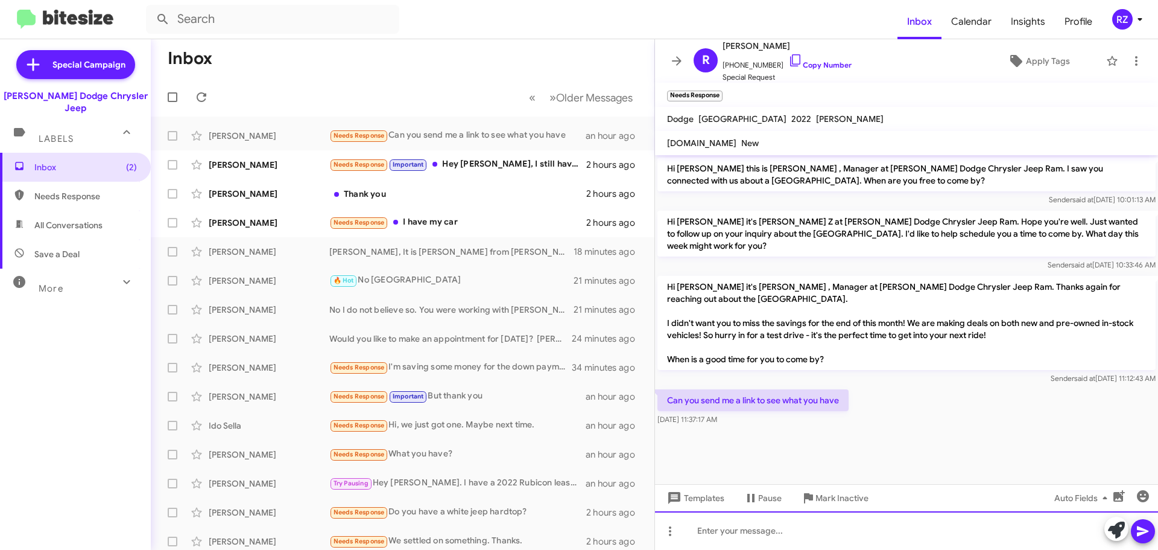
click at [705, 530] on div at bounding box center [906, 530] width 503 height 39
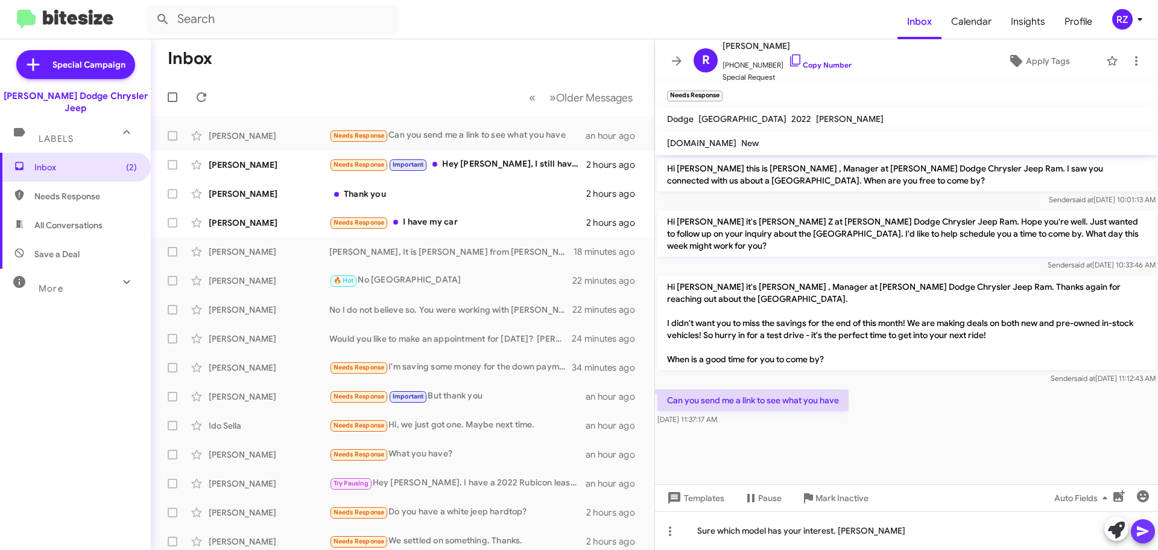
click at [1143, 527] on icon at bounding box center [1143, 531] width 14 height 14
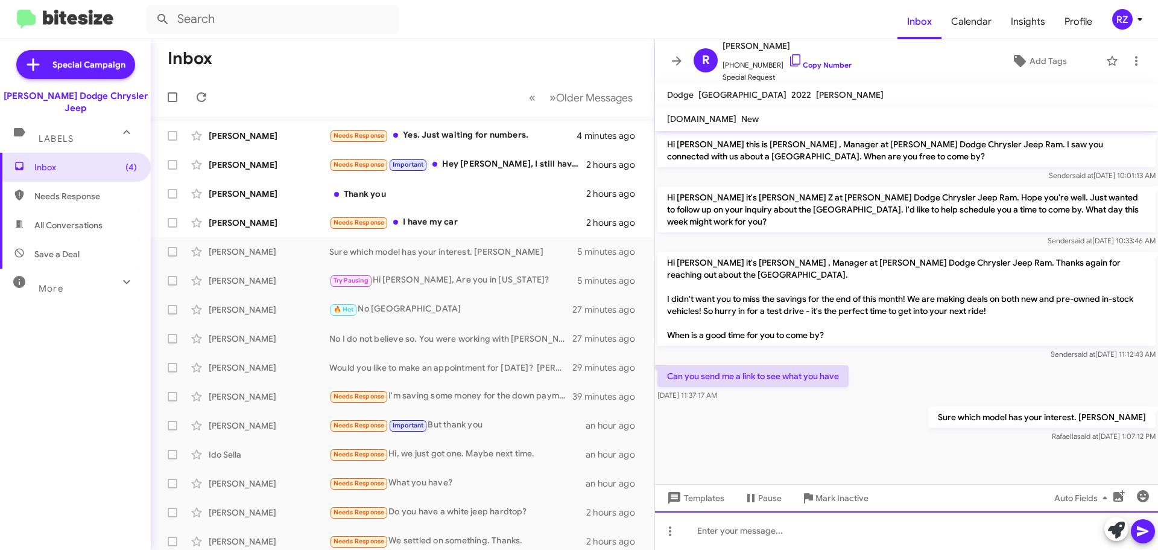
click at [708, 528] on div at bounding box center [906, 530] width 503 height 39
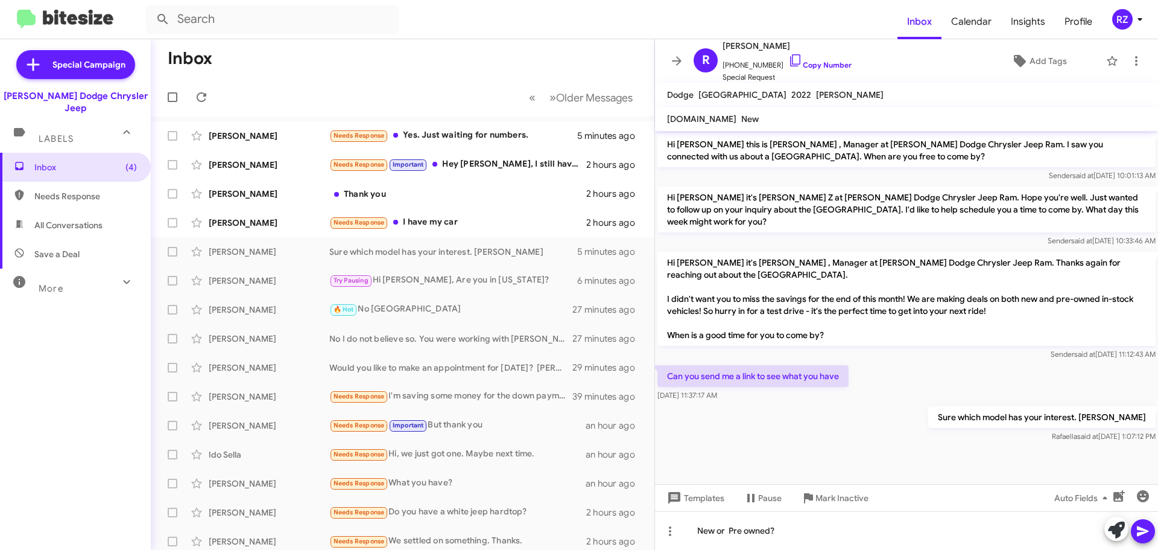
click at [1137, 528] on icon at bounding box center [1143, 531] width 14 height 14
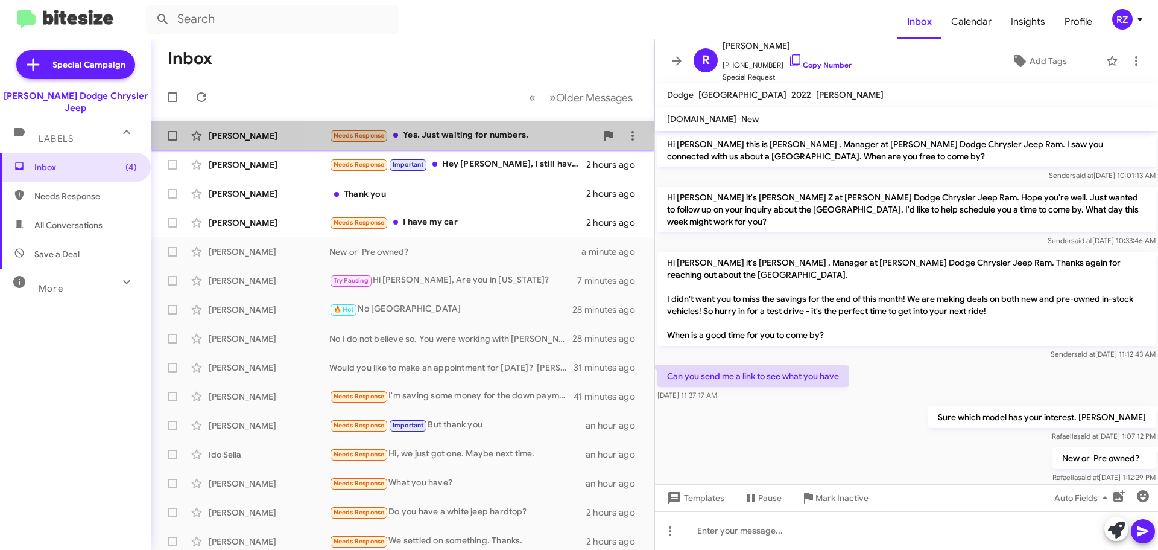
click at [541, 134] on div "Needs Response Yes. Just waiting for numbers." at bounding box center [462, 136] width 267 height 14
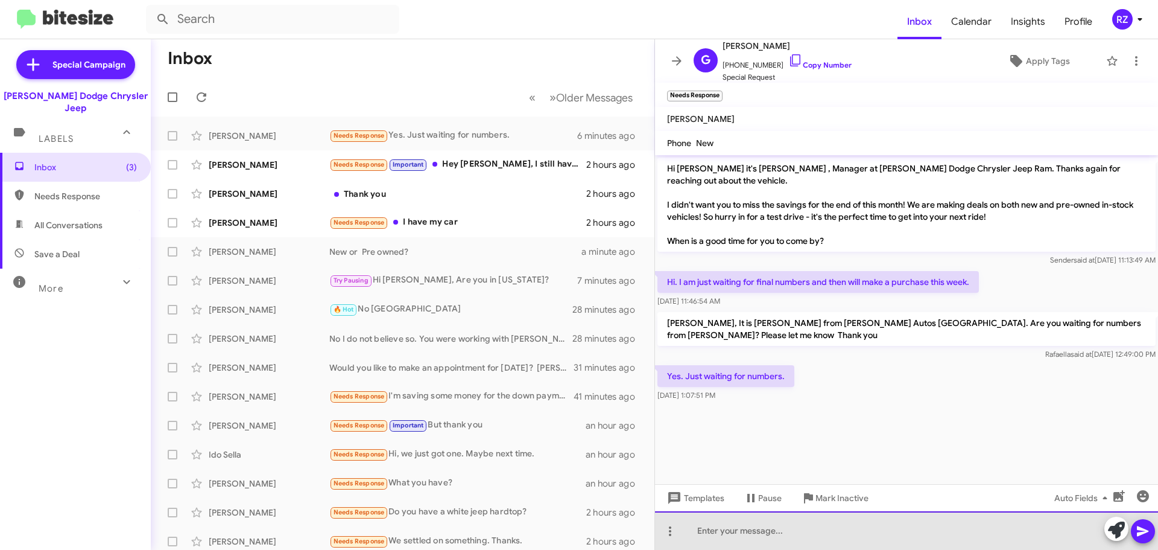
click at [735, 532] on div at bounding box center [906, 530] width 503 height 39
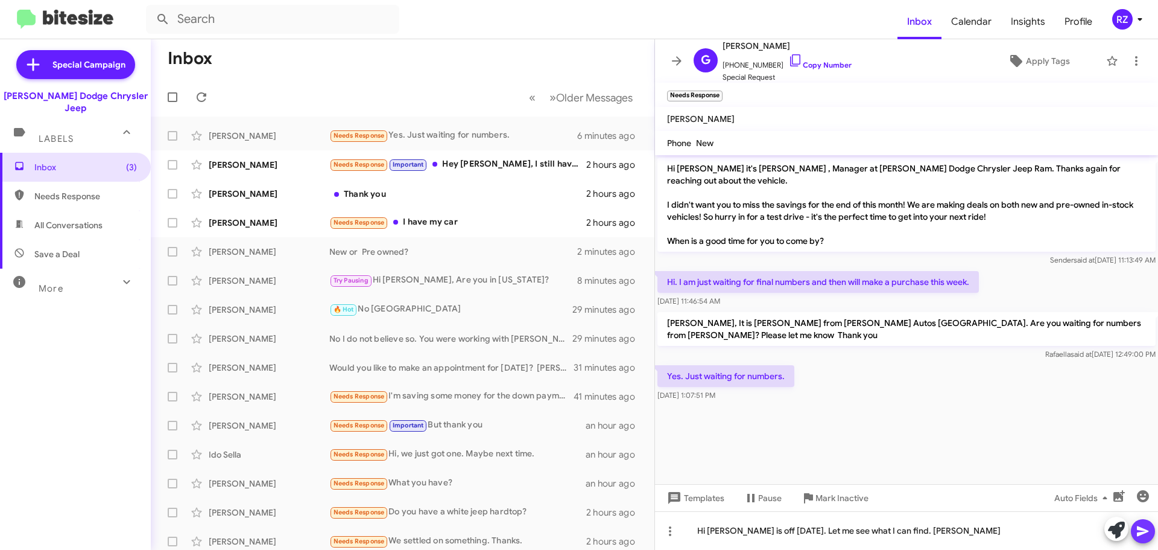
click at [1146, 527] on icon at bounding box center [1143, 531] width 14 height 14
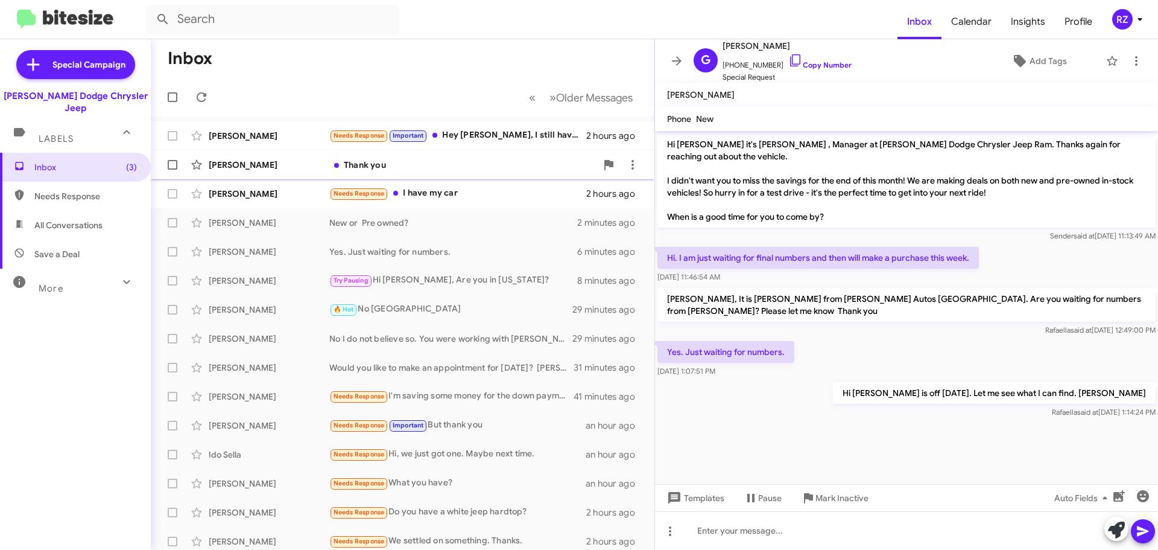
click at [467, 167] on div "Thank you" at bounding box center [462, 165] width 267 height 12
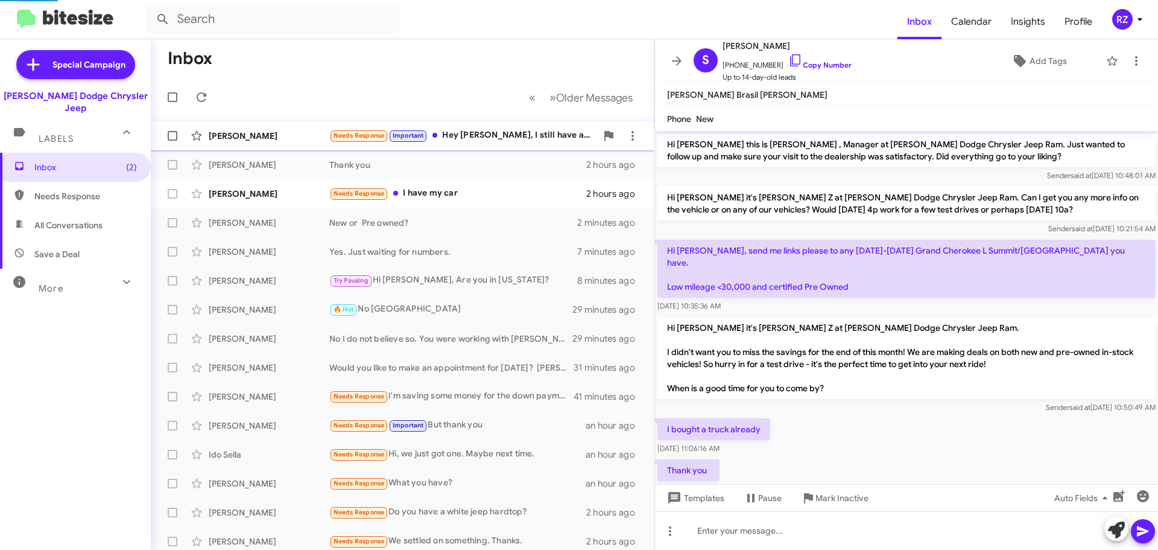
scroll to position [45, 0]
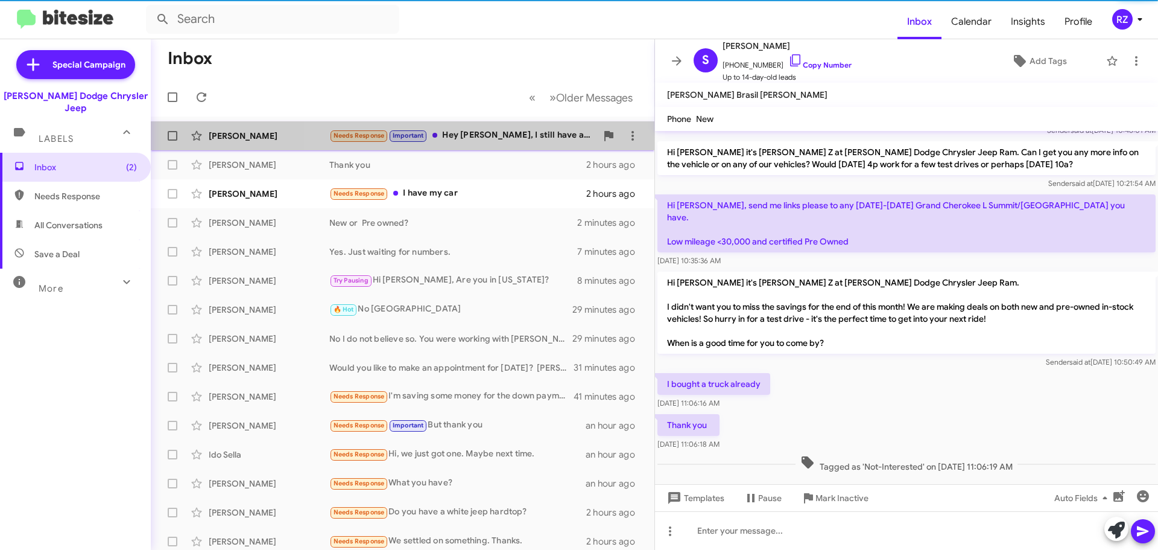
click at [482, 135] on div "Needs Response Important Hey [PERSON_NAME], I still have a year or so on my cur…" at bounding box center [462, 136] width 267 height 14
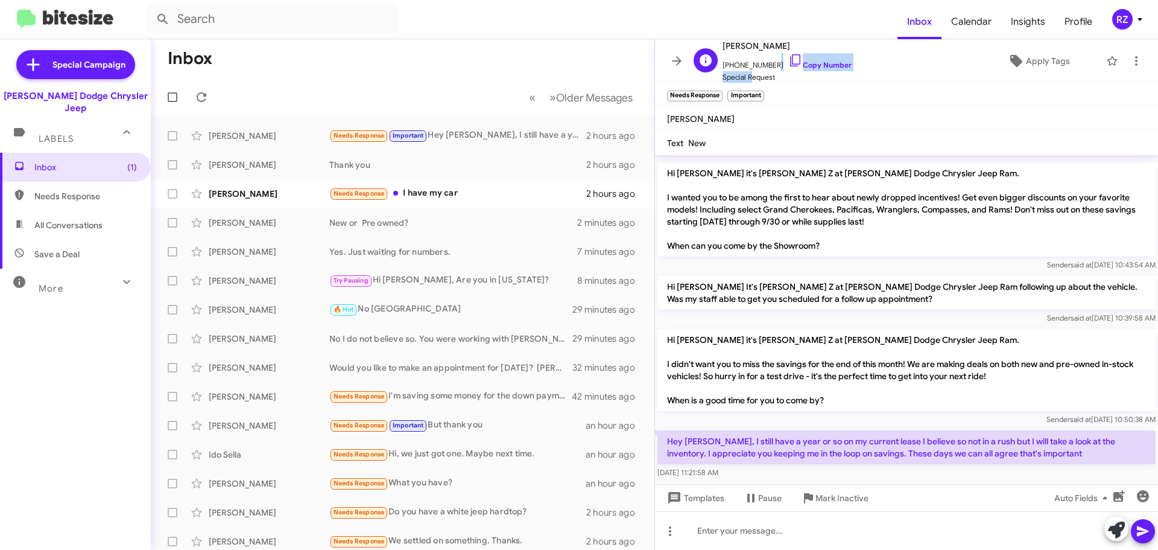
scroll to position [1, 0]
drag, startPoint x: 768, startPoint y: 65, endPoint x: 729, endPoint y: 66, distance: 39.2
click at [729, 66] on span "[PHONE_NUMBER] Copy Number" at bounding box center [787, 61] width 129 height 18
copy span "2017256210"
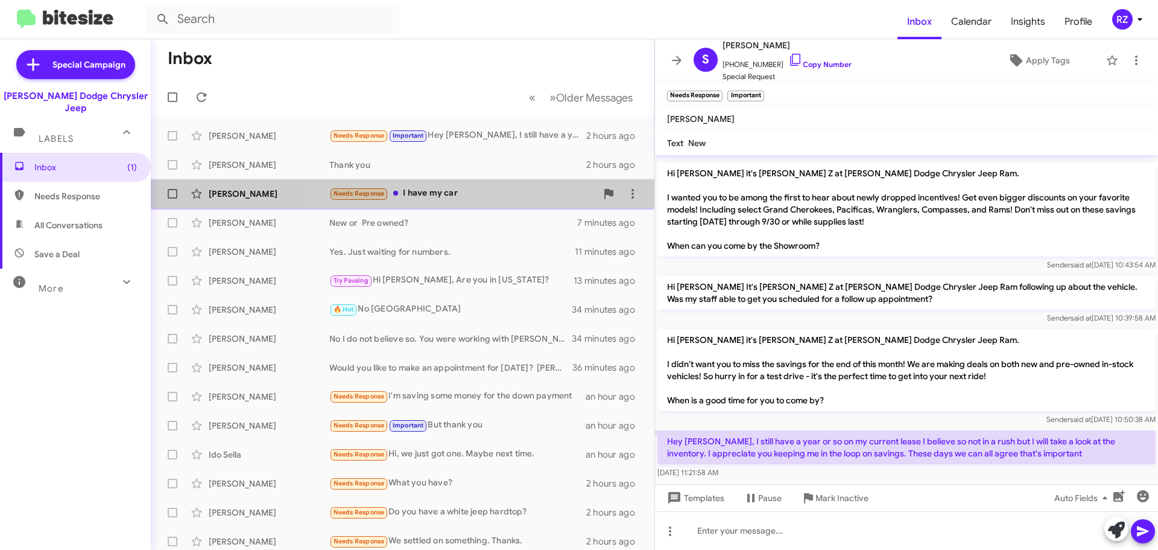
click at [524, 192] on div "Needs Response I have my car" at bounding box center [462, 193] width 267 height 14
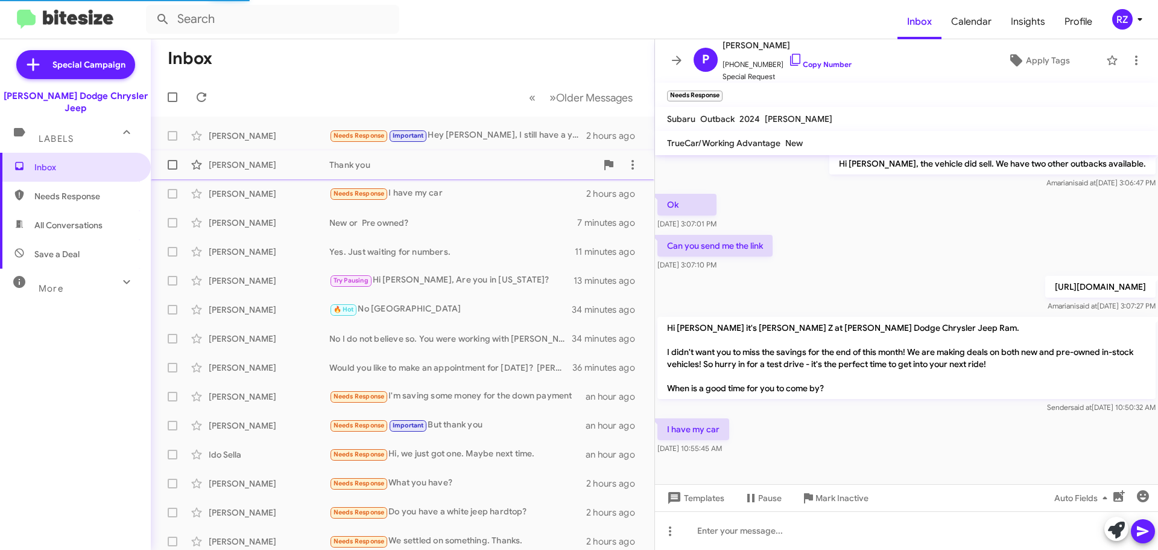
scroll to position [140, 0]
click at [509, 163] on div "Thank you" at bounding box center [462, 165] width 267 height 12
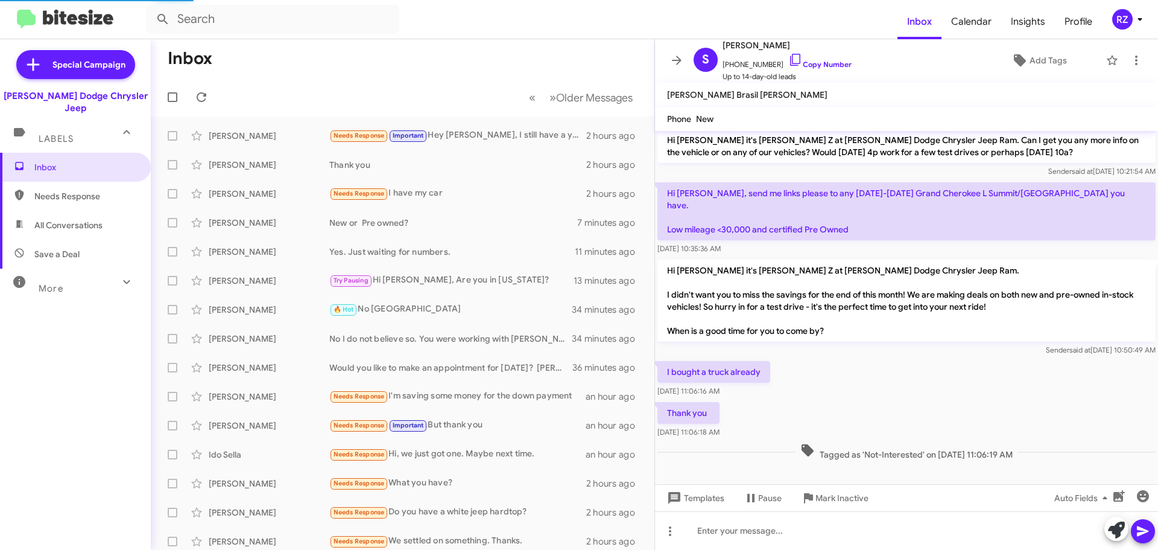
scroll to position [45, 0]
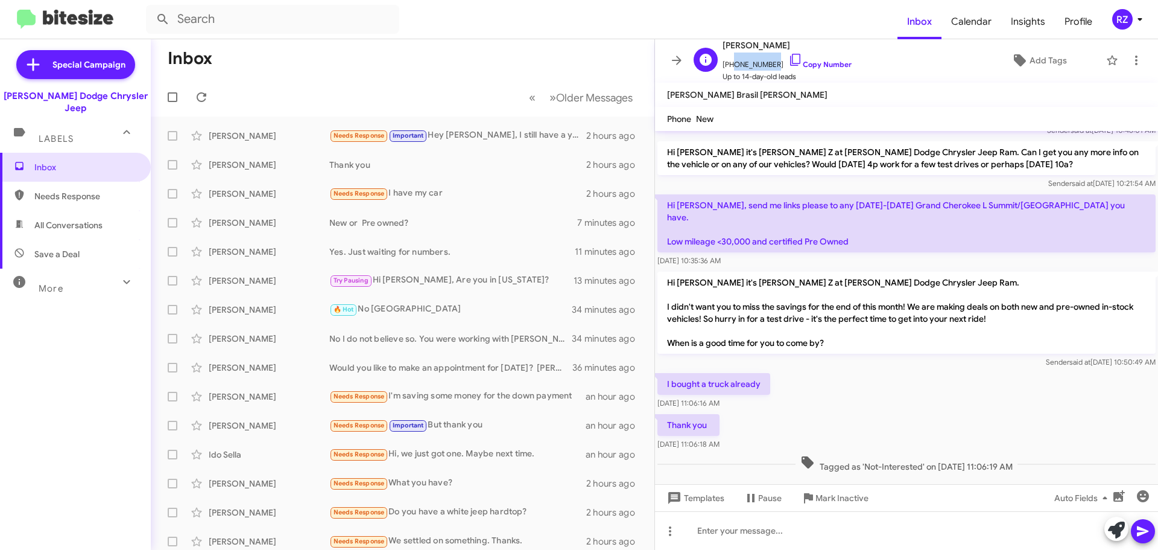
drag, startPoint x: 769, startPoint y: 66, endPoint x: 729, endPoint y: 65, distance: 39.2
click at [729, 65] on span "[PHONE_NUMBER] Copy Number" at bounding box center [787, 61] width 129 height 18
copy span "7328038674"
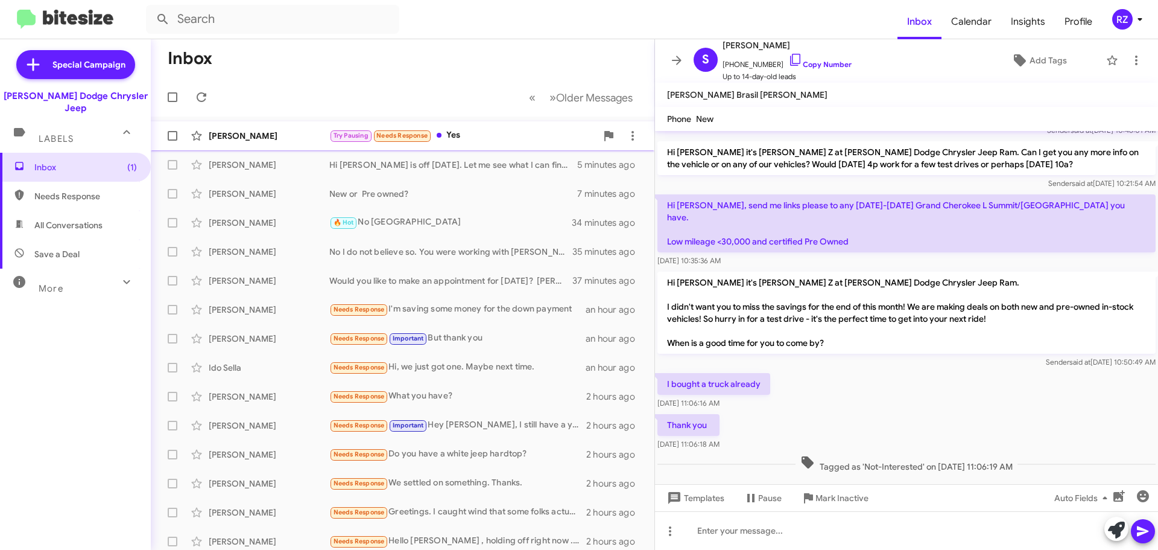
click at [494, 134] on div "Try Pausing Needs Response Yes" at bounding box center [462, 136] width 267 height 14
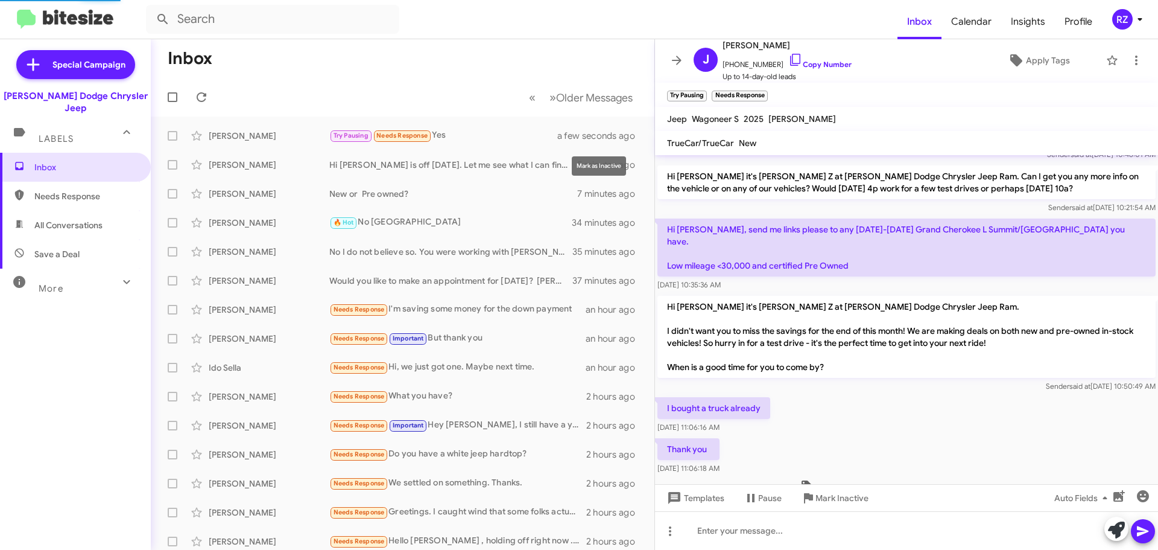
scroll to position [68, 0]
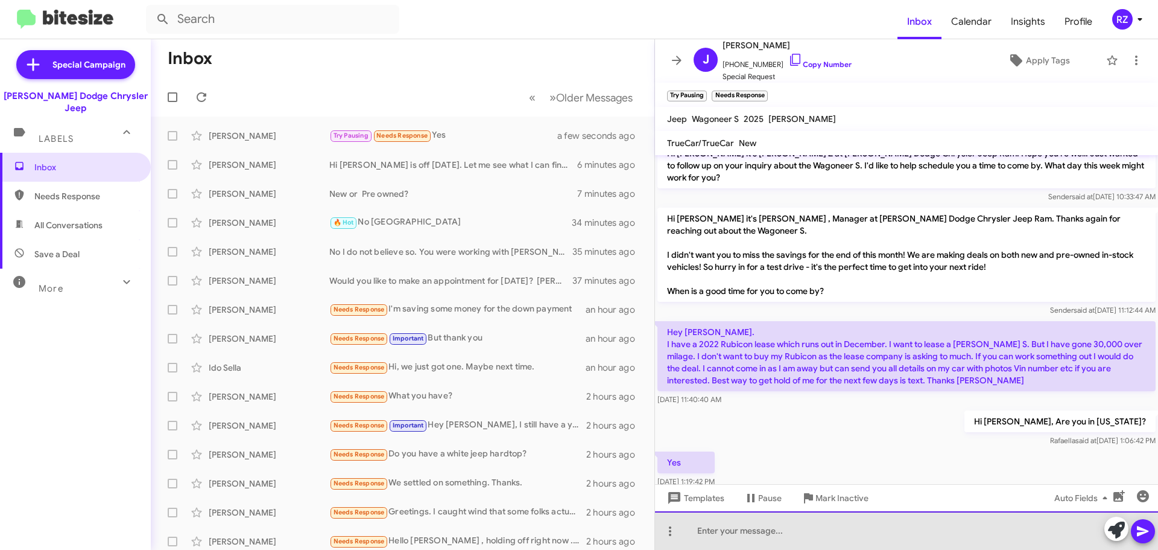
click at [704, 534] on div at bounding box center [906, 530] width 503 height 39
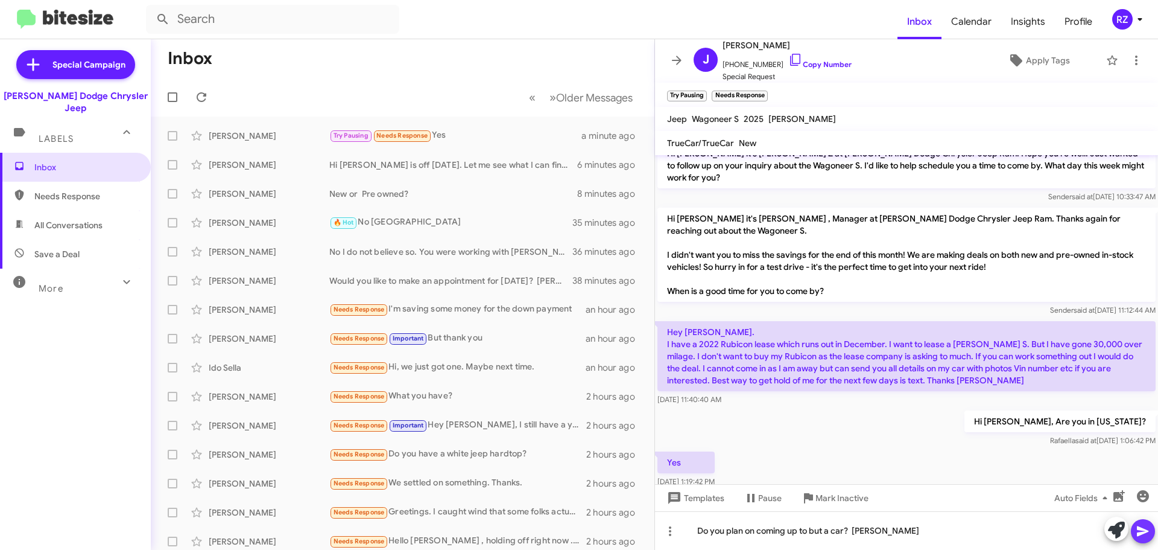
click at [1140, 536] on icon at bounding box center [1143, 531] width 14 height 14
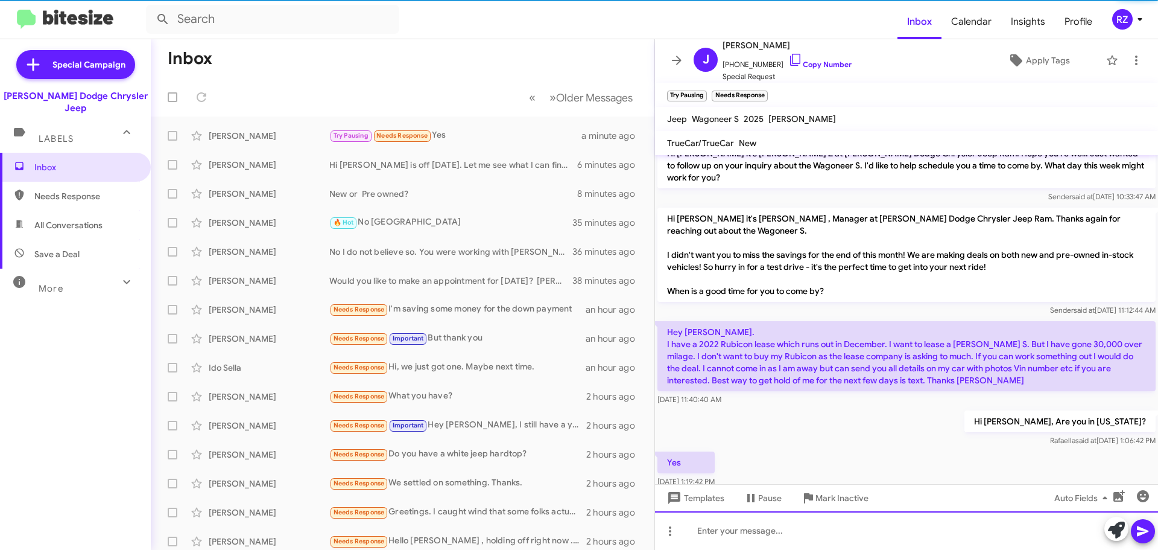
scroll to position [6, 0]
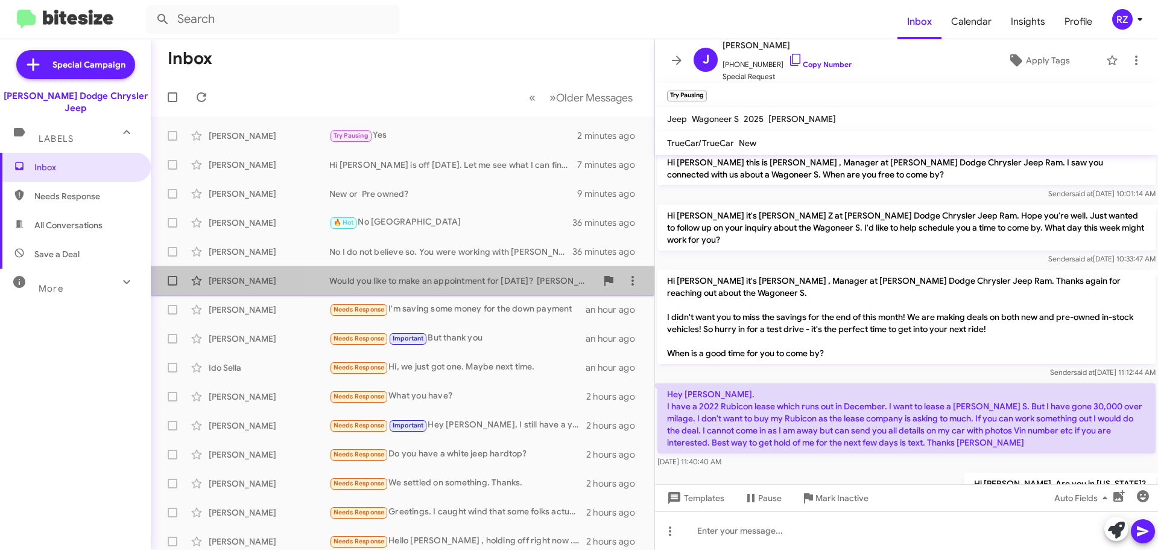
click at [488, 284] on div "Would you like to make an appointment for [DATE]? [PERSON_NAME]" at bounding box center [462, 281] width 267 height 12
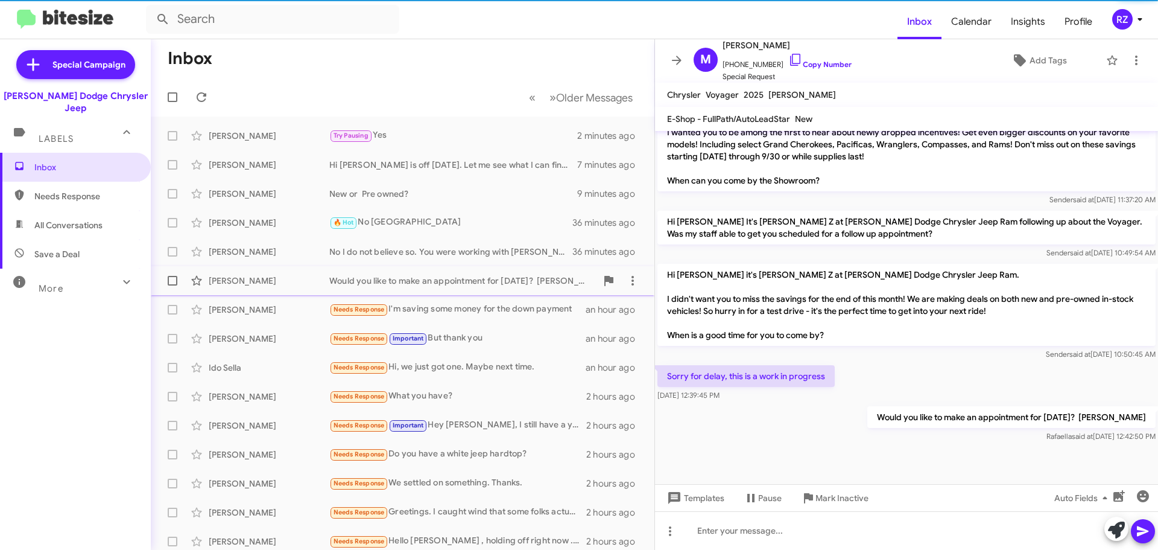
scroll to position [449, 0]
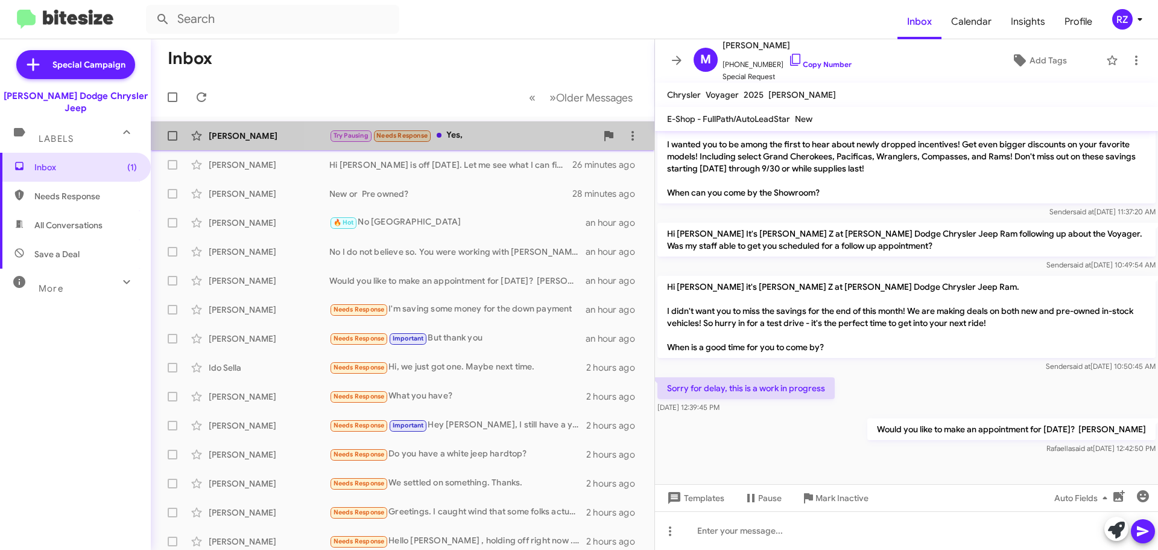
click at [521, 138] on div "Try Pausing Needs Response Yes," at bounding box center [462, 136] width 267 height 14
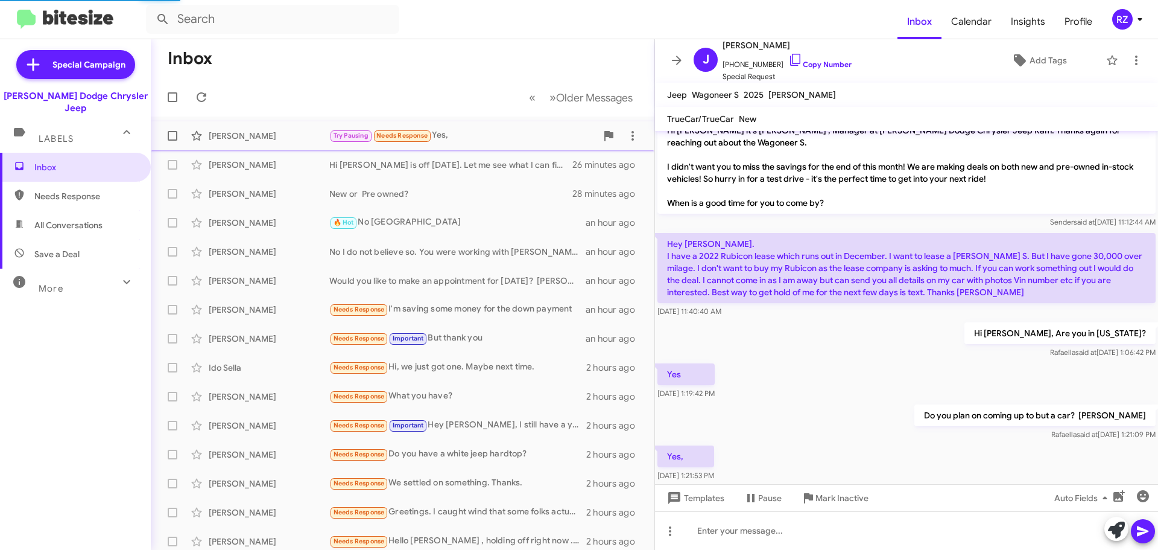
scroll to position [156, 0]
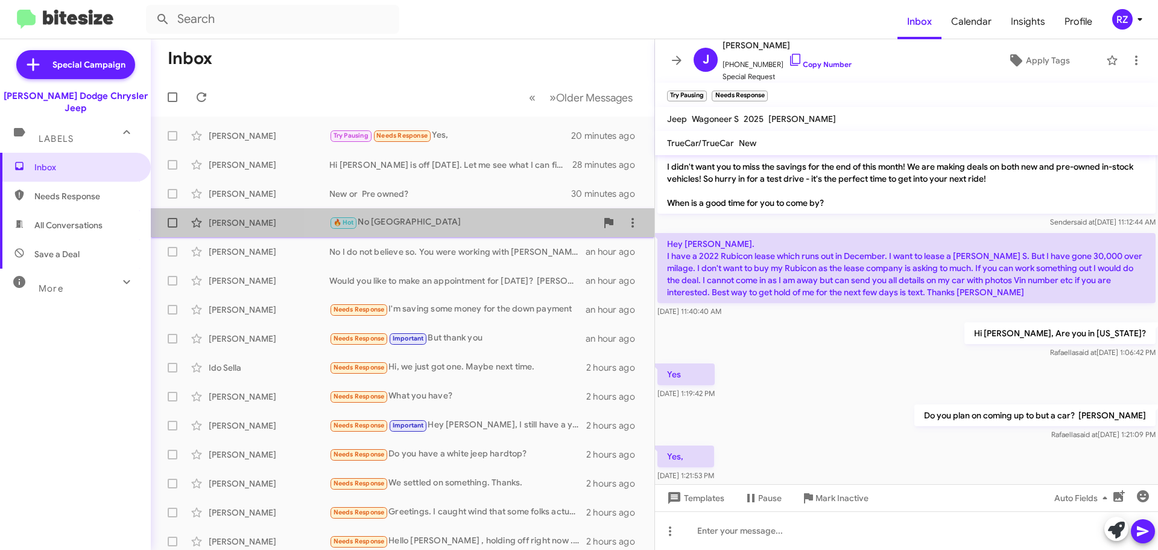
click at [458, 222] on div "🔥 Hot No [GEOGRAPHIC_DATA]" at bounding box center [462, 222] width 267 height 14
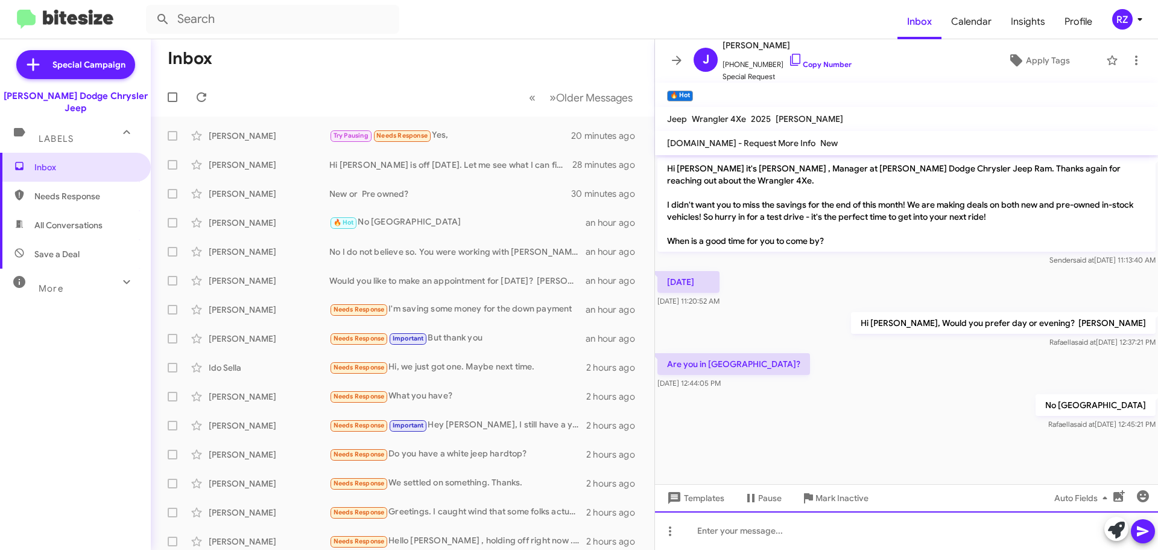
click at [790, 529] on div at bounding box center [906, 530] width 503 height 39
click at [761, 537] on div at bounding box center [906, 530] width 503 height 39
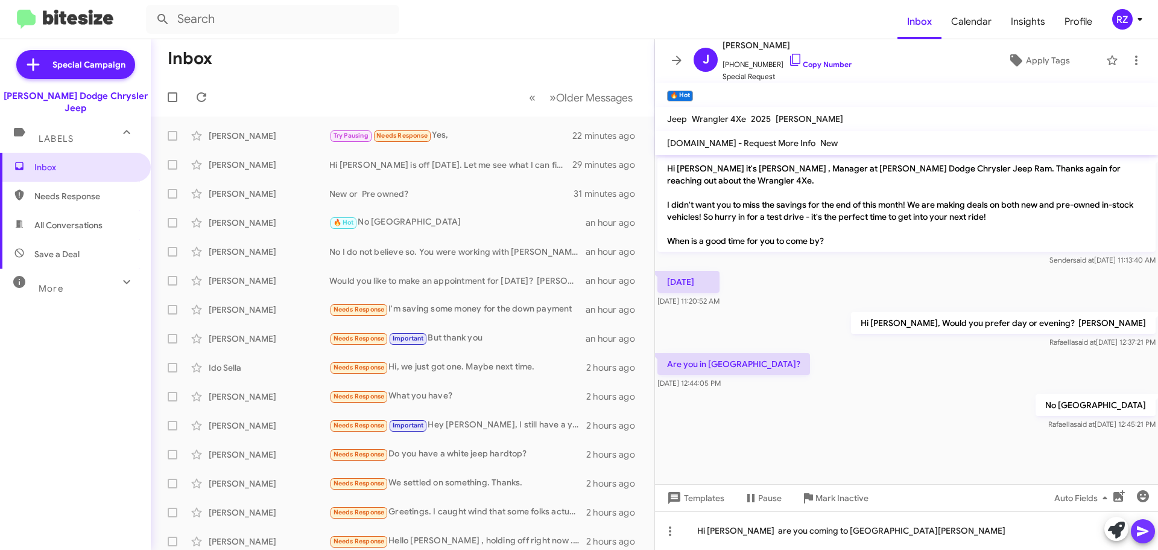
click at [1146, 521] on span at bounding box center [1143, 531] width 14 height 24
